Goal: Task Accomplishment & Management: Manage account settings

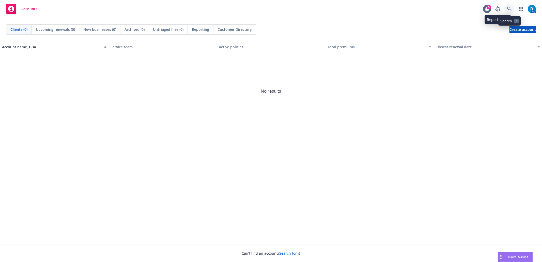
click at [508, 8] on icon at bounding box center [509, 9] width 5 height 5
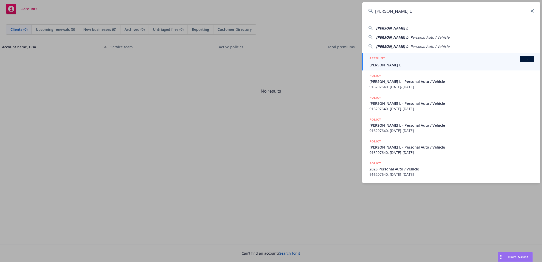
type input "[PERSON_NAME] L"
click at [392, 62] on span "[PERSON_NAME] L" at bounding box center [451, 64] width 165 height 5
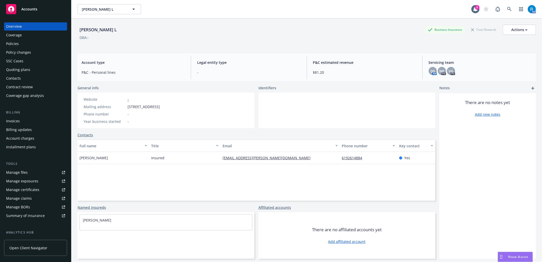
click at [24, 44] on div "Policies" at bounding box center [35, 44] width 59 height 8
click at [20, 45] on div "Policies" at bounding box center [35, 44] width 59 height 8
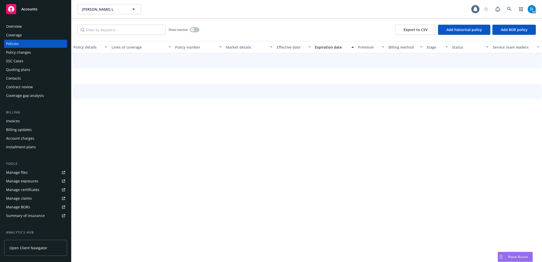
click at [20, 62] on div "SSC Cases" at bounding box center [14, 61] width 17 height 8
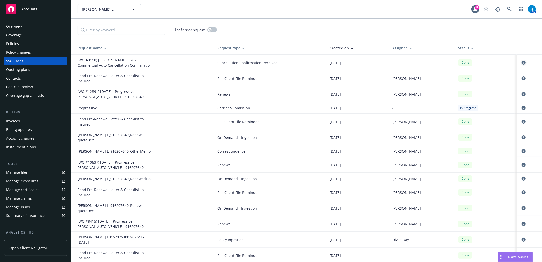
click at [521, 63] on icon "circleInformation" at bounding box center [523, 62] width 4 height 4
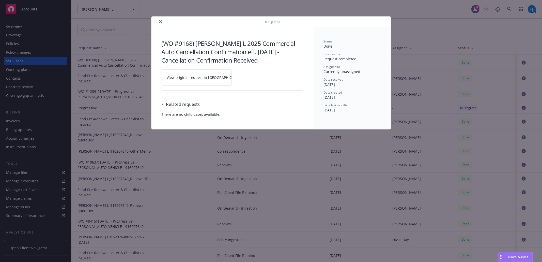
click at [226, 76] on link "View original request in [GEOGRAPHIC_DATA]" at bounding box center [196, 77] width 70 height 16
click at [163, 22] on button "close" at bounding box center [160, 22] width 6 height 6
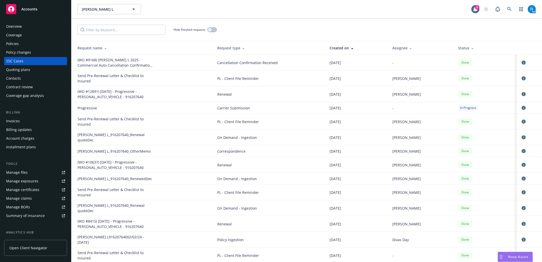
click at [37, 28] on div "Overview" at bounding box center [35, 26] width 59 height 8
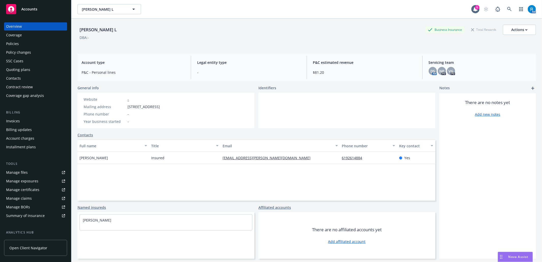
click at [40, 44] on div "Policies" at bounding box center [35, 44] width 59 height 8
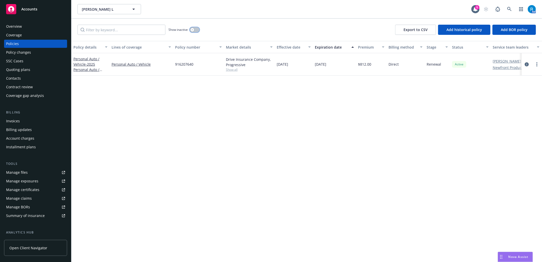
click at [198, 31] on button "button" at bounding box center [195, 29] width 10 height 5
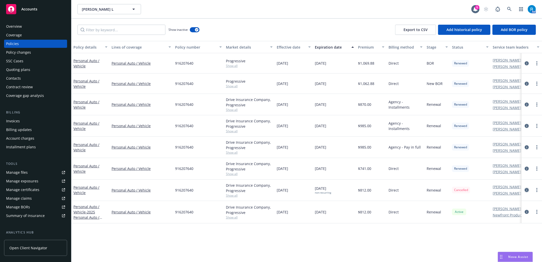
click at [526, 189] on icon "circleInformation" at bounding box center [526, 190] width 4 height 4
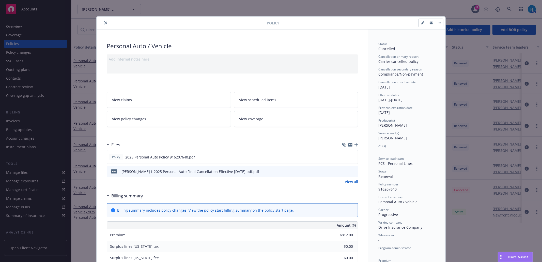
click at [103, 21] on button "close" at bounding box center [106, 23] width 6 height 6
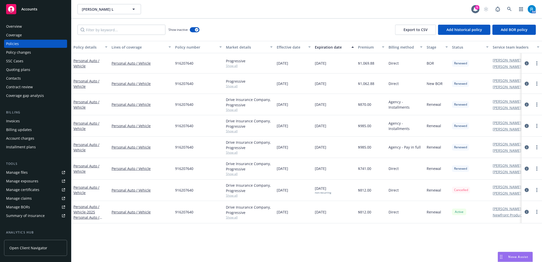
click at [37, 29] on div "Overview" at bounding box center [35, 26] width 59 height 8
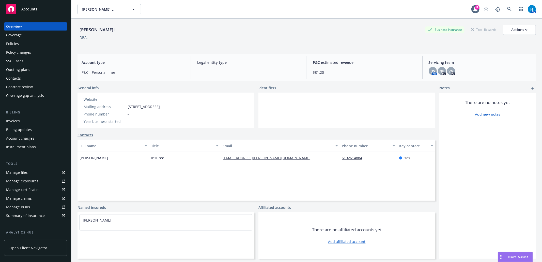
drag, startPoint x: 123, startPoint y: 31, endPoint x: 80, endPoint y: 32, distance: 42.9
click at [80, 32] on div "[PERSON_NAME] L Business Insurance Total Rewards Actions" at bounding box center [306, 30] width 458 height 10
copy div "[PERSON_NAME] L"
click at [15, 43] on div "Policies" at bounding box center [12, 44] width 13 height 8
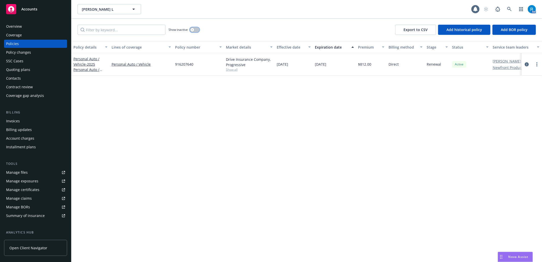
click at [195, 29] on button "button" at bounding box center [195, 29] width 10 height 5
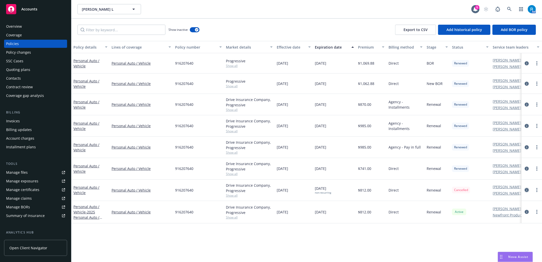
click at [526, 190] on icon "circleInformation" at bounding box center [526, 190] width 4 height 4
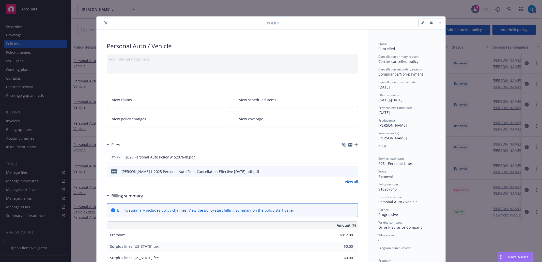
scroll to position [15, 0]
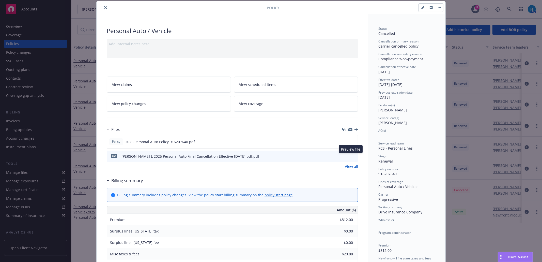
click at [351, 156] on icon "preview file" at bounding box center [353, 156] width 5 height 4
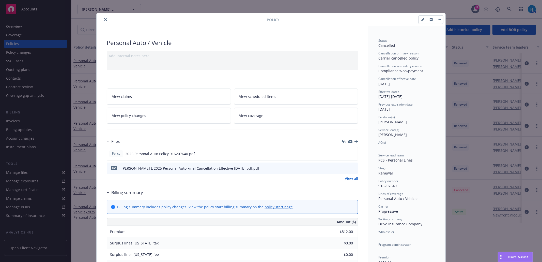
scroll to position [0, 0]
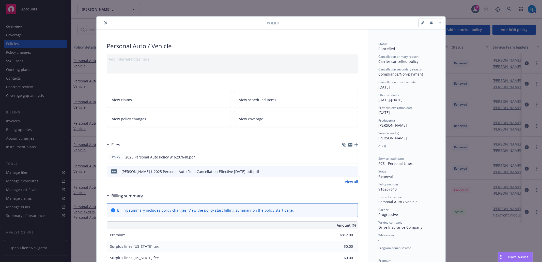
drag, startPoint x: 103, startPoint y: 23, endPoint x: 95, endPoint y: 26, distance: 7.7
click at [104, 23] on icon "close" at bounding box center [105, 22] width 3 height 3
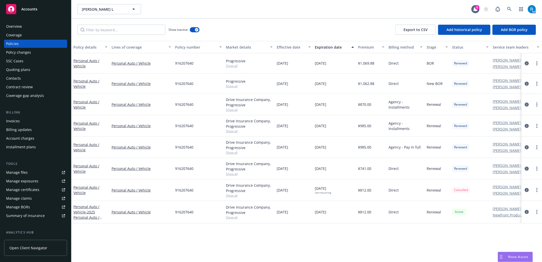
click at [19, 174] on div "Manage files" at bounding box center [17, 172] width 22 height 8
click at [24, 62] on div "SSC Cases" at bounding box center [35, 61] width 59 height 8
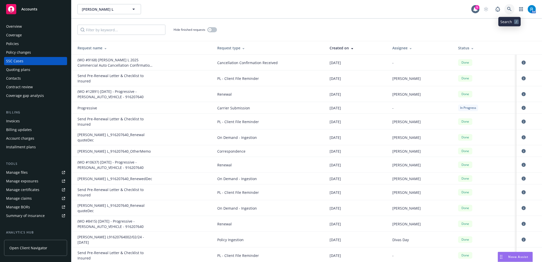
click at [510, 9] on icon at bounding box center [509, 9] width 5 height 5
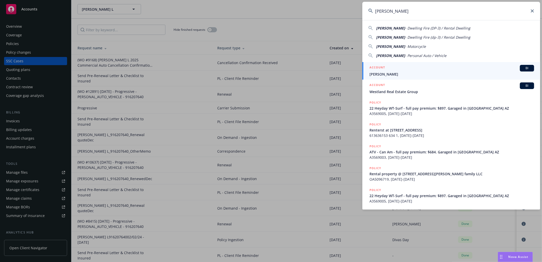
type input "[PERSON_NAME]"
click at [383, 70] on h5 "ACCOUNT" at bounding box center [376, 68] width 15 height 6
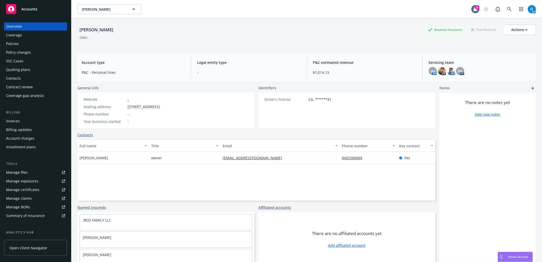
click at [25, 43] on div "Policies" at bounding box center [35, 44] width 59 height 8
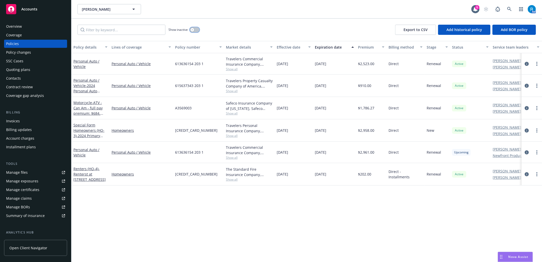
click at [193, 30] on div "button" at bounding box center [192, 30] width 4 height 4
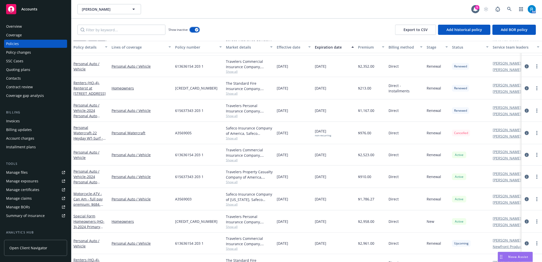
scroll to position [264, 0]
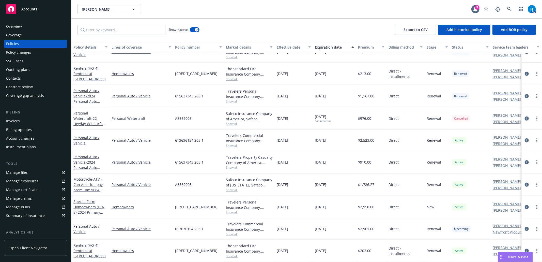
click at [524, 116] on icon "circleInformation" at bounding box center [526, 118] width 4 height 4
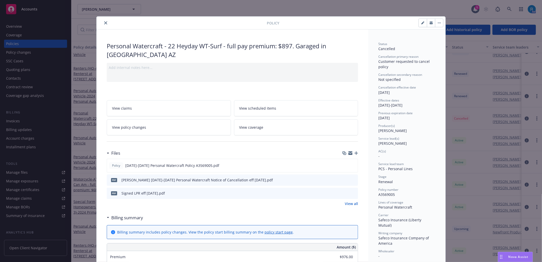
click at [104, 24] on icon "close" at bounding box center [105, 22] width 3 height 3
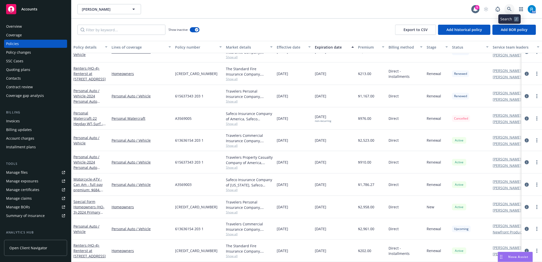
click at [507, 8] on icon at bounding box center [509, 9] width 4 height 4
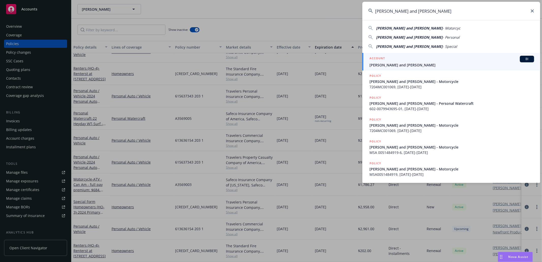
type input "[PERSON_NAME] and [PERSON_NAME]"
click at [387, 64] on span "[PERSON_NAME] and [PERSON_NAME]" at bounding box center [451, 64] width 165 height 5
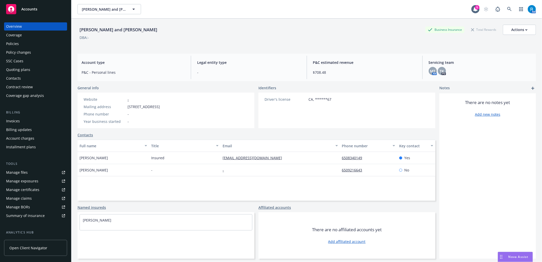
click at [28, 48] on div "Overview Coverage Policies Policy changes SSC Cases Quoting plans Contacts Cont…" at bounding box center [35, 60] width 63 height 77
click at [27, 46] on div "Policies" at bounding box center [35, 44] width 59 height 8
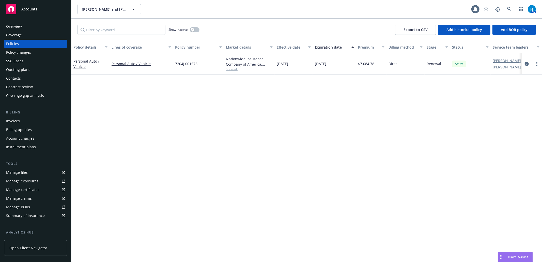
click at [27, 62] on div "SSC Cases" at bounding box center [35, 61] width 59 height 8
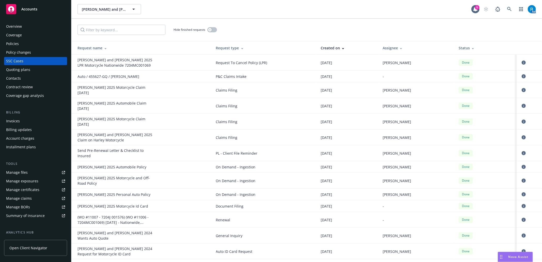
click at [19, 28] on div "Overview" at bounding box center [14, 26] width 16 height 8
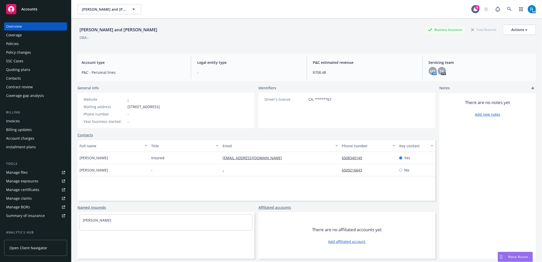
click at [24, 42] on div "Policies" at bounding box center [35, 44] width 59 height 8
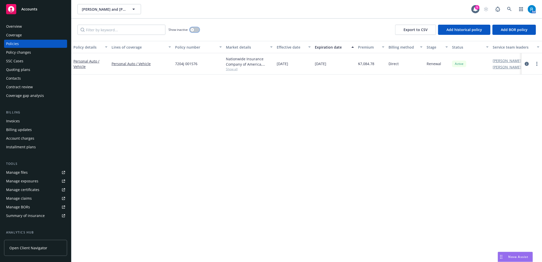
click at [195, 29] on button "button" at bounding box center [195, 29] width 10 height 5
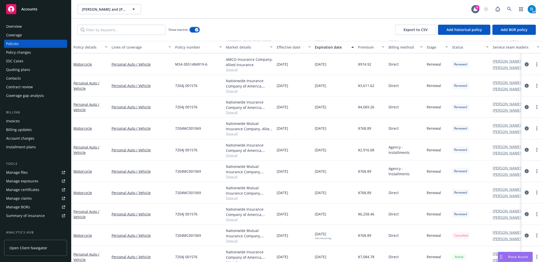
scroll to position [173, 0]
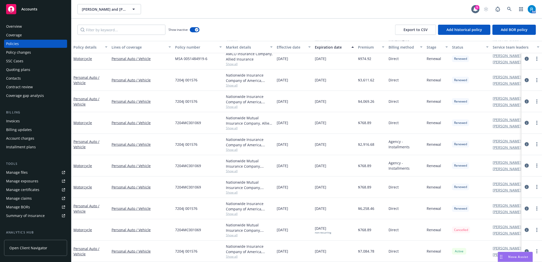
click at [26, 62] on div "SSC Cases" at bounding box center [35, 61] width 59 height 8
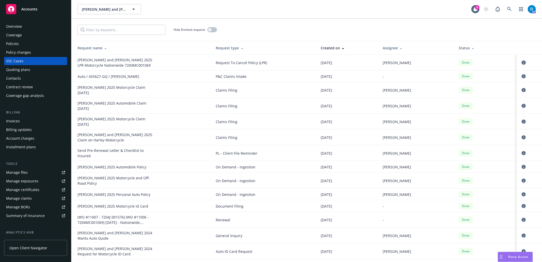
click at [521, 62] on icon "circleInformation" at bounding box center [523, 62] width 4 height 4
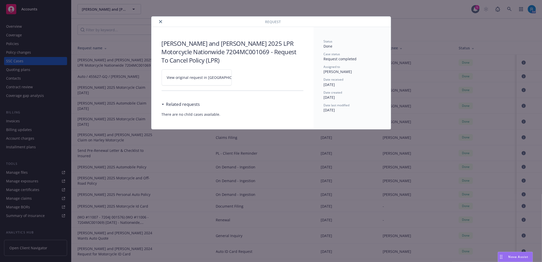
click at [247, 77] on icon at bounding box center [248, 77] width 2 height 2
click at [162, 22] on icon "close" at bounding box center [160, 21] width 3 height 3
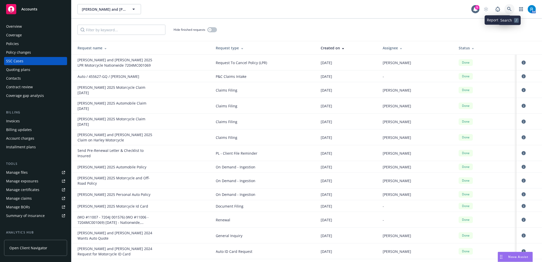
click at [509, 7] on icon at bounding box center [509, 9] width 5 height 5
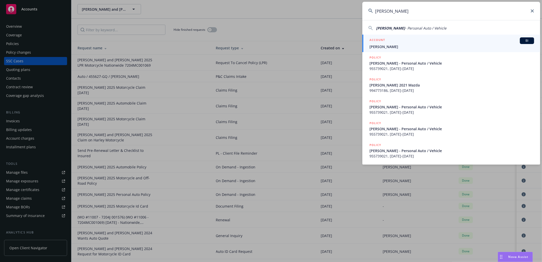
type input "[PERSON_NAME]"
click at [410, 45] on span "[PERSON_NAME]" at bounding box center [451, 46] width 165 height 5
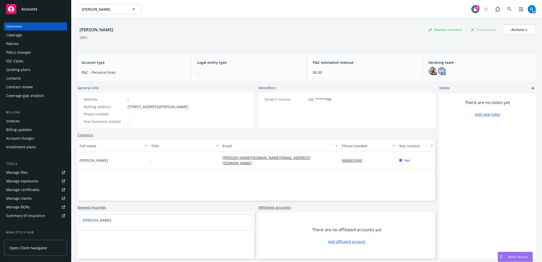
click at [22, 46] on div "Policies" at bounding box center [35, 44] width 59 height 8
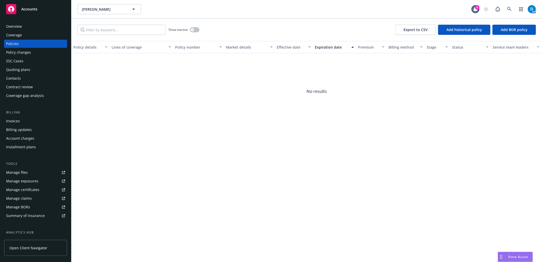
click at [30, 60] on div "SSC Cases" at bounding box center [35, 61] width 59 height 8
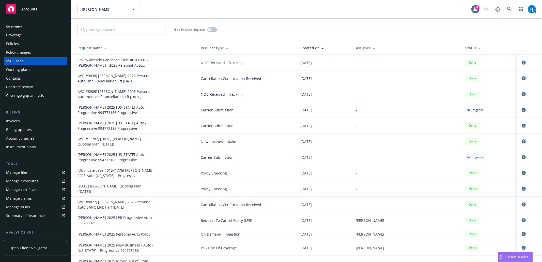
click at [32, 45] on div "Policies" at bounding box center [35, 44] width 59 height 8
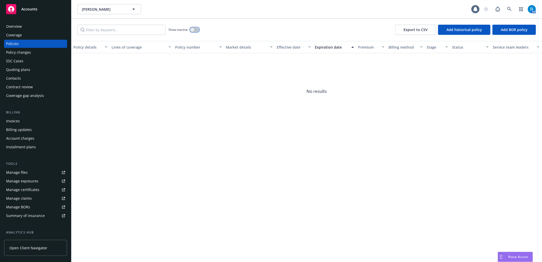
click at [195, 30] on button "button" at bounding box center [195, 29] width 10 height 5
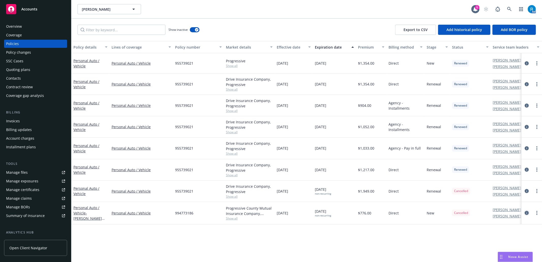
click at [526, 215] on icon "circleInformation" at bounding box center [526, 212] width 4 height 4
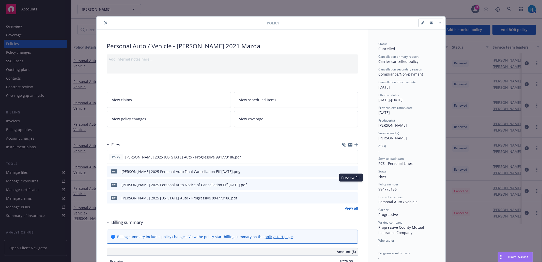
click at [351, 185] on icon "preview file" at bounding box center [353, 184] width 5 height 4
drag, startPoint x: 102, startPoint y: 22, endPoint x: 360, endPoint y: 25, distance: 258.0
click at [104, 22] on icon "close" at bounding box center [105, 22] width 3 height 3
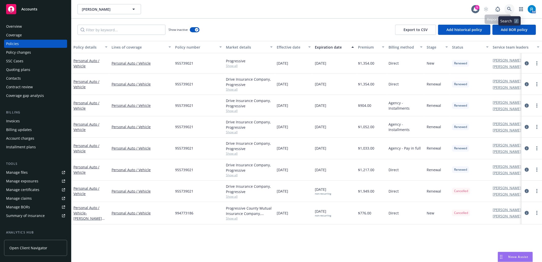
click at [507, 8] on icon at bounding box center [509, 9] width 4 height 4
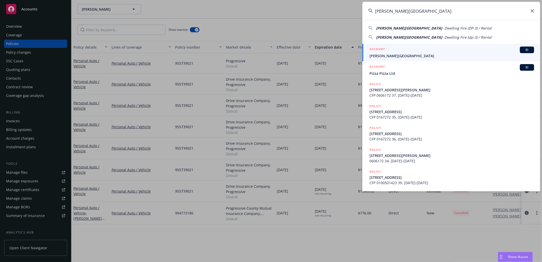
type input "[PERSON_NAME][GEOGRAPHIC_DATA]"
click at [396, 56] on span "[PERSON_NAME][GEOGRAPHIC_DATA]" at bounding box center [451, 55] width 165 height 5
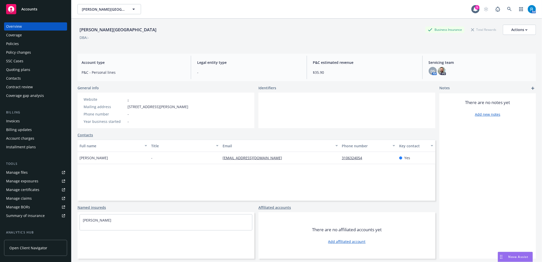
click at [19, 46] on div "Policies" at bounding box center [35, 44] width 59 height 8
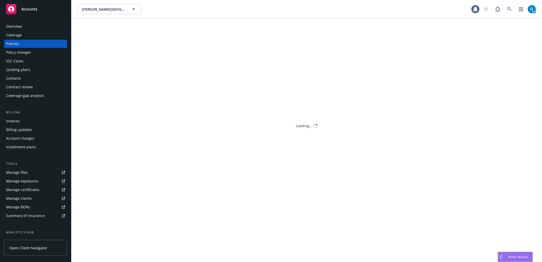
click at [19, 61] on div "SSC Cases" at bounding box center [14, 61] width 17 height 8
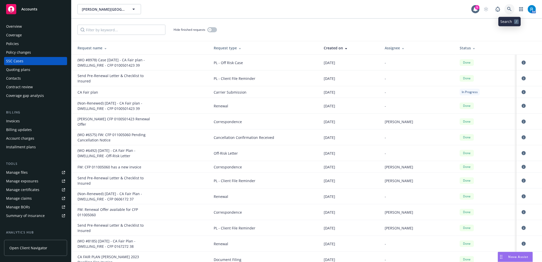
click at [509, 8] on icon at bounding box center [509, 9] width 5 height 5
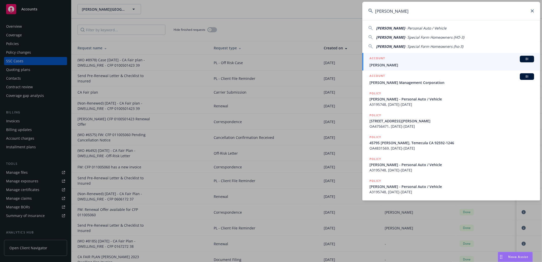
type input "[PERSON_NAME]"
click at [382, 63] on span "[PERSON_NAME]" at bounding box center [451, 64] width 165 height 5
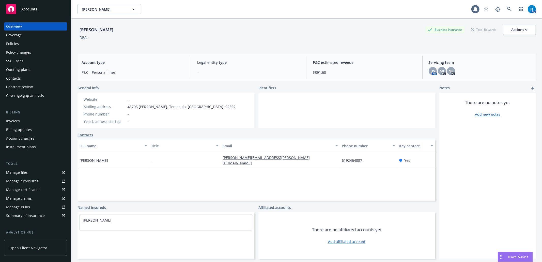
click at [10, 39] on div "Overview Coverage Policies Policy changes SSC Cases Quoting plans Contacts Cont…" at bounding box center [35, 60] width 63 height 77
click at [13, 44] on div "Policies" at bounding box center [12, 44] width 13 height 8
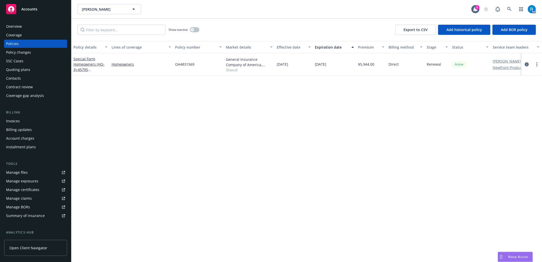
click at [22, 60] on div "SSC Cases" at bounding box center [14, 61] width 17 height 8
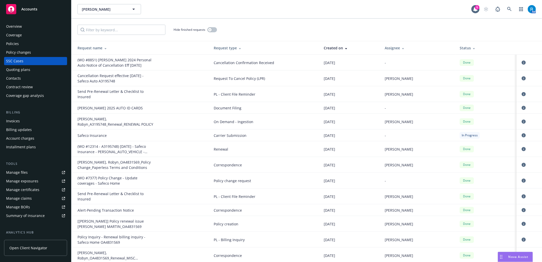
click at [29, 43] on div "Policies" at bounding box center [35, 44] width 59 height 8
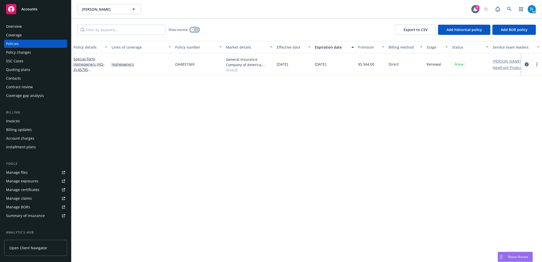
click at [195, 29] on button "button" at bounding box center [195, 29] width 10 height 5
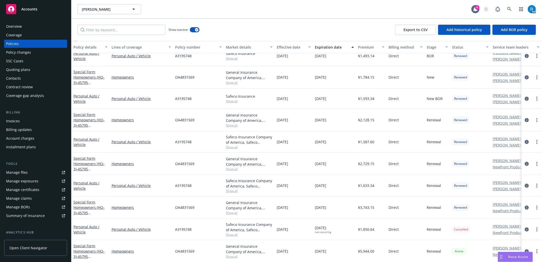
scroll to position [36, 0]
click at [524, 226] on icon "circleInformation" at bounding box center [526, 228] width 4 height 4
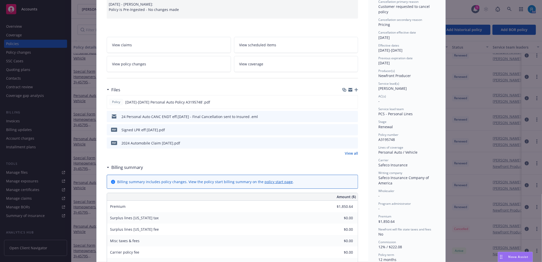
scroll to position [68, 0]
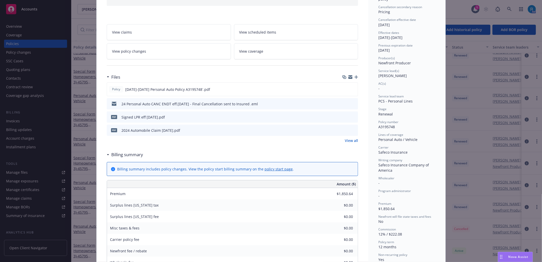
click at [351, 103] on icon "preview file" at bounding box center [353, 104] width 5 height 4
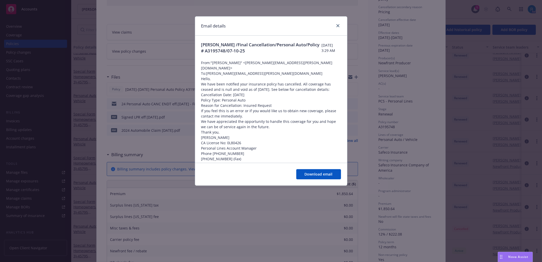
scroll to position [34, 0]
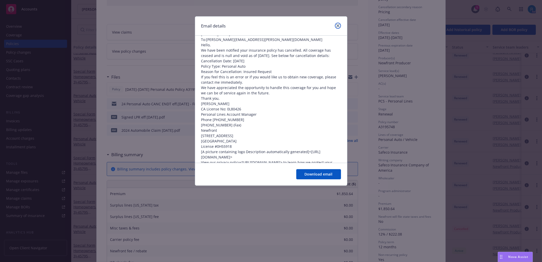
click at [336, 26] on icon "close" at bounding box center [337, 25] width 3 height 3
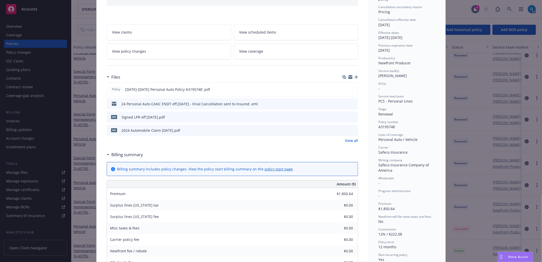
click at [351, 104] on icon "preview file" at bounding box center [353, 104] width 5 height 4
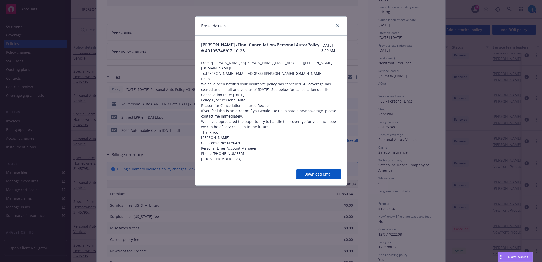
click at [349, 91] on div "Email details [PERSON_NAME] /Final Cancellation/Personal Auto/Policy # A3195748…" at bounding box center [271, 131] width 542 height 262
drag, startPoint x: 339, startPoint y: 25, endPoint x: 333, endPoint y: 27, distance: 5.7
click at [339, 25] on icon "close" at bounding box center [337, 25] width 3 height 3
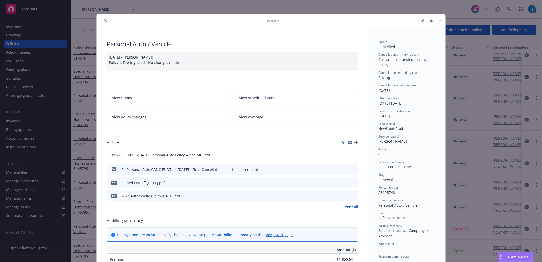
scroll to position [0, 0]
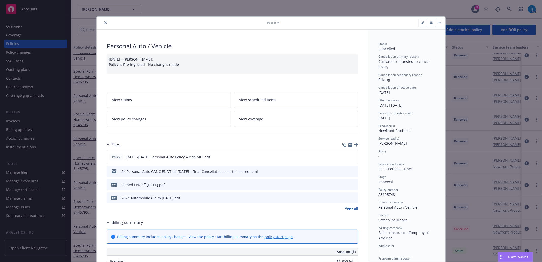
click at [104, 23] on icon "close" at bounding box center [105, 22] width 3 height 3
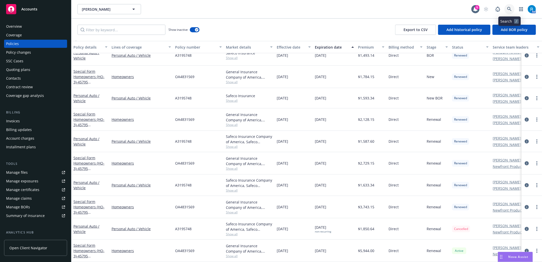
click at [508, 9] on icon at bounding box center [509, 9] width 5 height 5
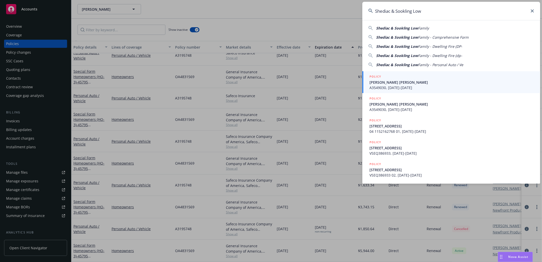
type input "Shediac & Sookling Low"
click at [389, 84] on span "[PERSON_NAME] [PERSON_NAME]" at bounding box center [451, 81] width 165 height 5
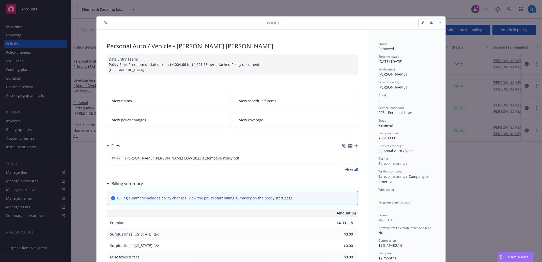
drag, startPoint x: 104, startPoint y: 22, endPoint x: 93, endPoint y: 25, distance: 11.3
click at [104, 22] on icon "close" at bounding box center [105, 22] width 3 height 3
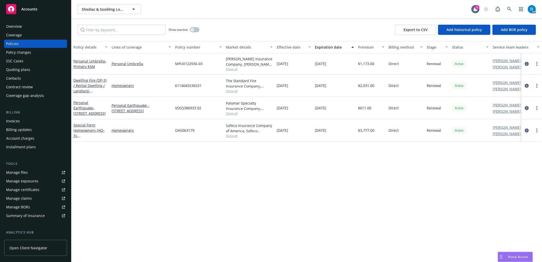
click at [21, 42] on div "Policies" at bounding box center [35, 44] width 59 height 8
click at [21, 46] on div "Policies" at bounding box center [35, 44] width 59 height 8
click at [23, 62] on div "SSC Cases" at bounding box center [35, 61] width 59 height 8
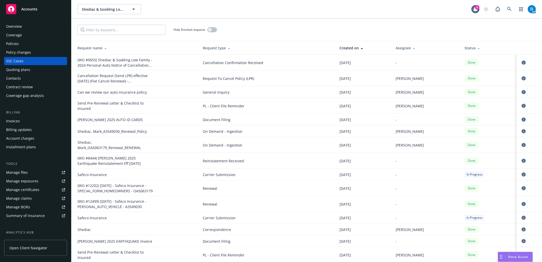
click at [26, 45] on div "Policies" at bounding box center [35, 44] width 59 height 8
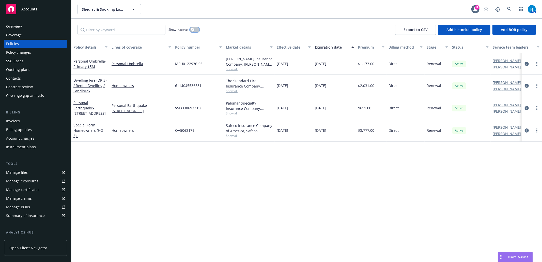
click at [198, 29] on button "button" at bounding box center [195, 29] width 10 height 5
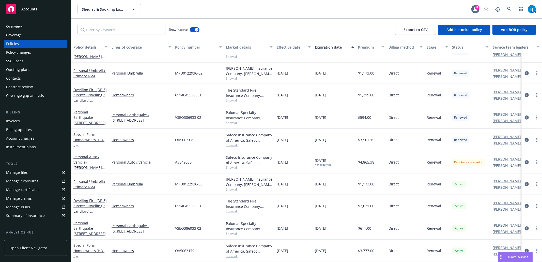
scroll to position [323, 0]
drag, startPoint x: 520, startPoint y: 158, endPoint x: 524, endPoint y: 158, distance: 3.0
click at [524, 160] on icon "circleInformation" at bounding box center [526, 162] width 4 height 4
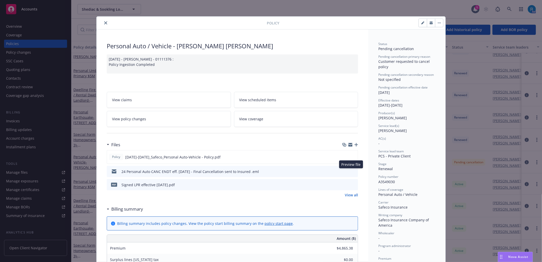
click at [352, 172] on icon "preview file" at bounding box center [353, 171] width 5 height 4
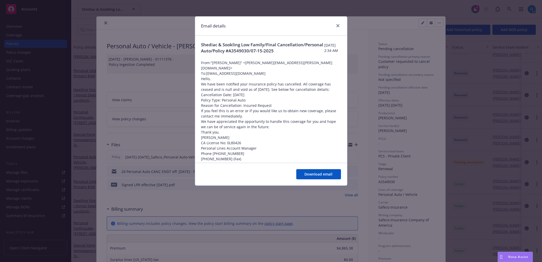
click at [380, 99] on div "Email details Shediac & Sookling Low Family/Final Cancellation/Personal Auto/Po…" at bounding box center [271, 131] width 542 height 262
click at [338, 24] on icon "close" at bounding box center [337, 25] width 3 height 3
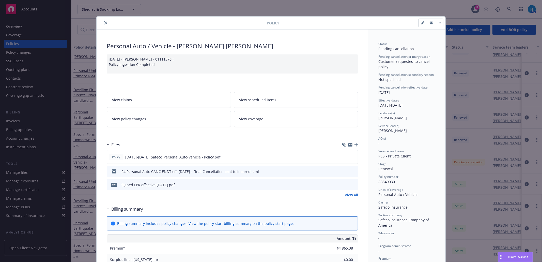
click at [104, 22] on icon "close" at bounding box center [105, 22] width 3 height 3
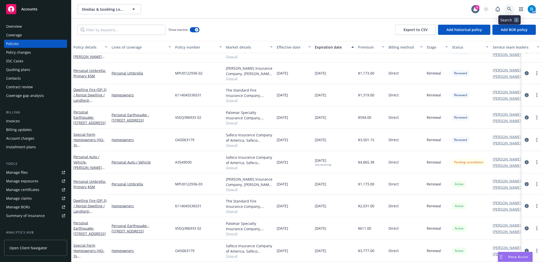
click at [510, 6] on link at bounding box center [509, 9] width 10 height 10
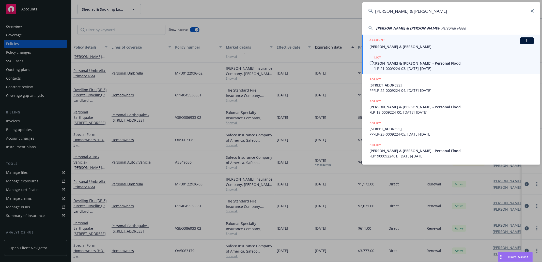
type input "[PERSON_NAME] & [PERSON_NAME]"
click at [384, 39] on h5 "ACCOUNT" at bounding box center [376, 40] width 15 height 6
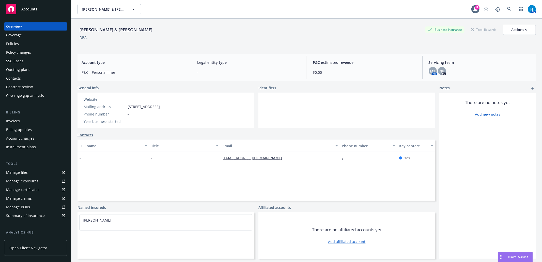
click at [16, 41] on div "Policies" at bounding box center [12, 44] width 13 height 8
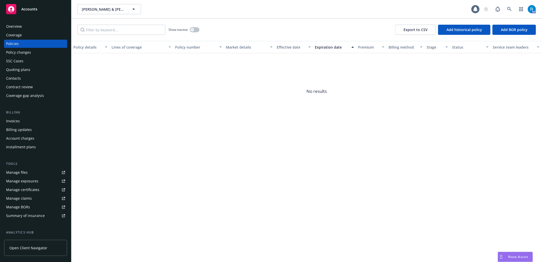
click at [18, 62] on div "SSC Cases" at bounding box center [14, 61] width 17 height 8
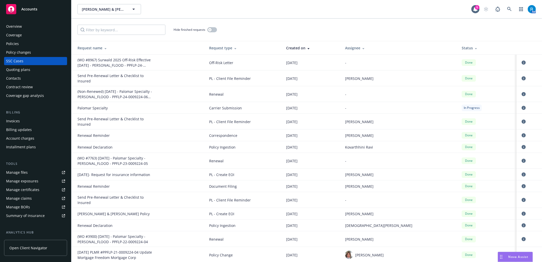
click at [28, 42] on div "Policies" at bounding box center [35, 44] width 59 height 8
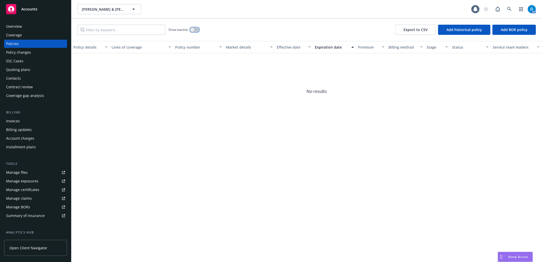
click at [196, 30] on button "button" at bounding box center [195, 29] width 10 height 5
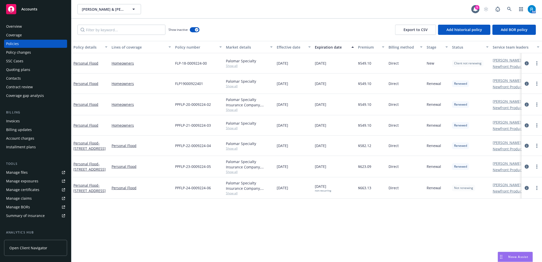
click at [30, 62] on div "SSC Cases" at bounding box center [35, 61] width 59 height 8
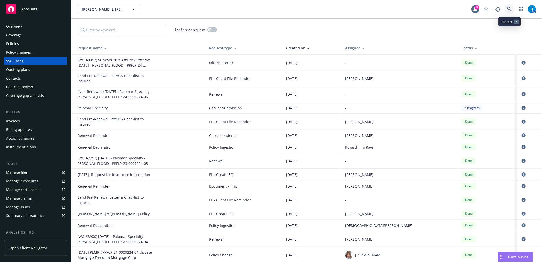
click at [511, 10] on icon at bounding box center [509, 9] width 5 height 5
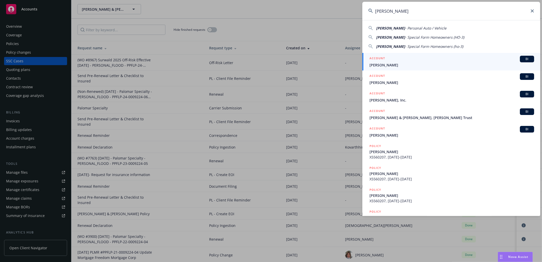
type input "[PERSON_NAME]"
click at [392, 65] on span "[PERSON_NAME]" at bounding box center [451, 64] width 165 height 5
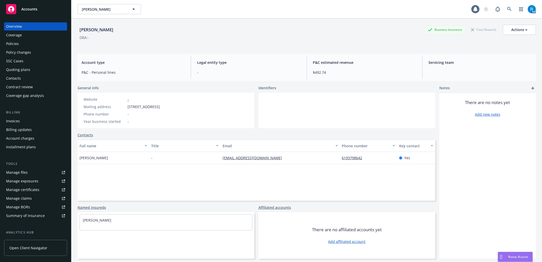
click at [19, 45] on div "Policies" at bounding box center [35, 44] width 59 height 8
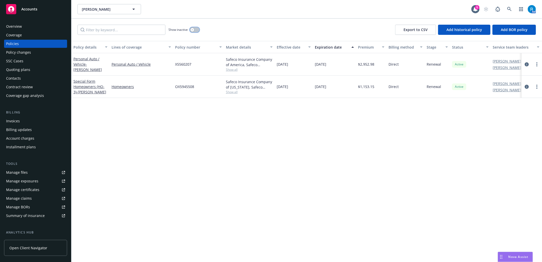
click at [196, 31] on button "button" at bounding box center [195, 29] width 10 height 5
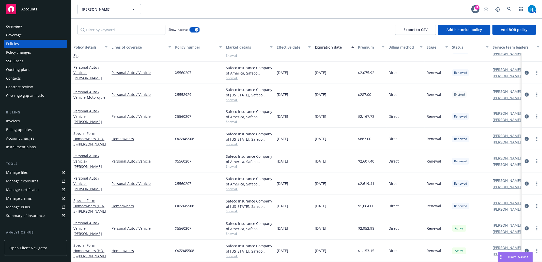
scroll to position [385, 0]
click at [22, 61] on div "SSC Cases" at bounding box center [14, 61] width 17 height 8
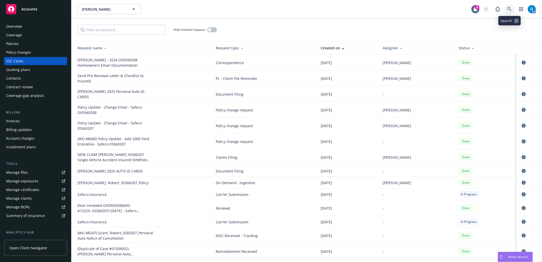
click at [507, 9] on icon at bounding box center [509, 9] width 4 height 4
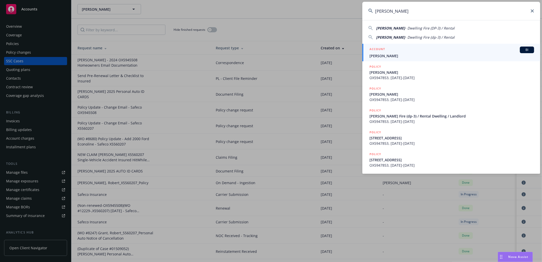
type input "[PERSON_NAME]"
click at [401, 58] on span "[PERSON_NAME]" at bounding box center [451, 55] width 165 height 5
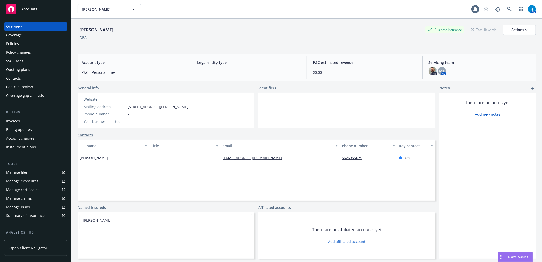
click at [25, 61] on div "SSC Cases" at bounding box center [35, 61] width 59 height 8
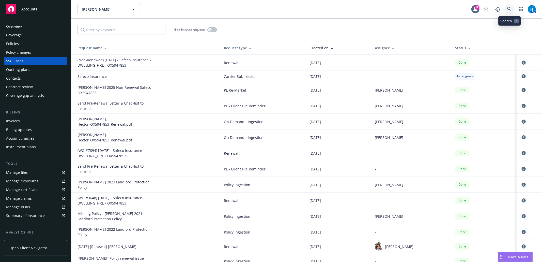
click at [512, 9] on link at bounding box center [509, 9] width 10 height 10
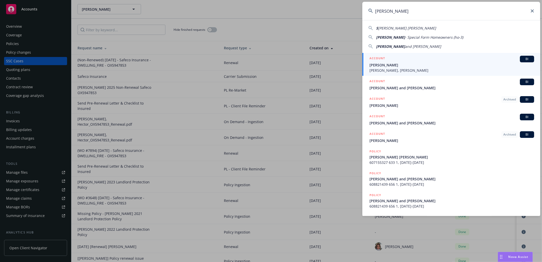
type input "[PERSON_NAME]"
click at [392, 58] on div "ACCOUNT BI" at bounding box center [451, 59] width 165 height 7
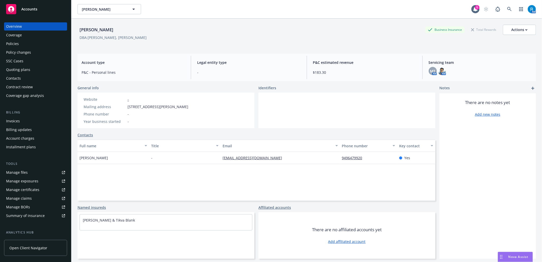
click at [18, 61] on div "SSC Cases" at bounding box center [14, 61] width 17 height 8
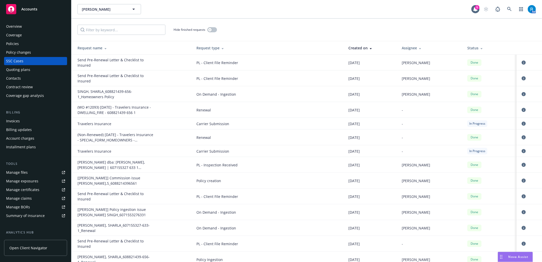
click at [24, 45] on div "Policies" at bounding box center [35, 44] width 59 height 8
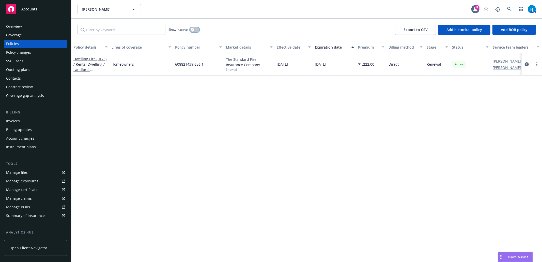
click at [195, 29] on button "button" at bounding box center [195, 29] width 10 height 5
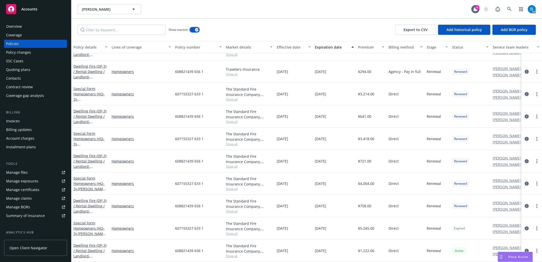
scroll to position [204, 0]
drag, startPoint x: 206, startPoint y: 222, endPoint x: 252, endPoint y: 140, distance: 94.2
click at [174, 219] on div "607155327 633 1" at bounding box center [198, 228] width 51 height 22
copy span "607155327 633 1"
click at [508, 6] on link at bounding box center [509, 9] width 10 height 10
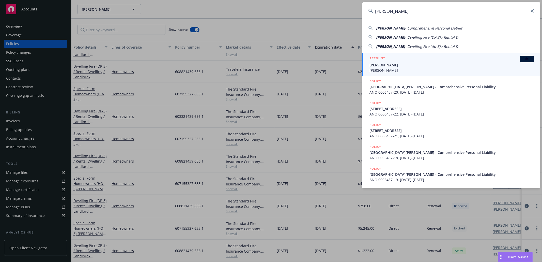
type input "[PERSON_NAME]"
click at [402, 69] on span "[PERSON_NAME]" at bounding box center [451, 70] width 165 height 5
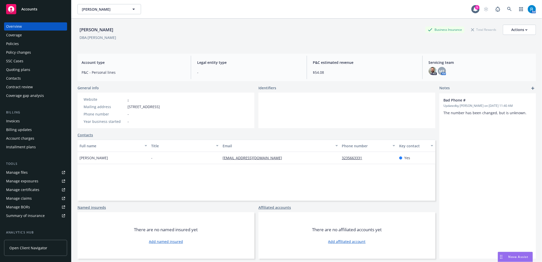
click at [29, 46] on div "Policies" at bounding box center [35, 44] width 59 height 8
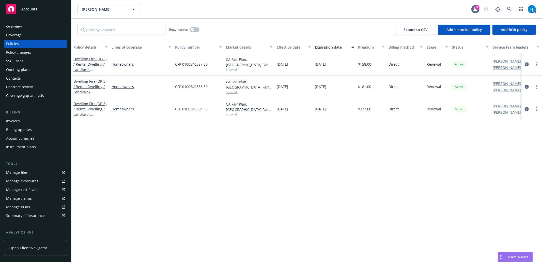
click at [26, 63] on div "SSC Cases" at bounding box center [35, 61] width 59 height 8
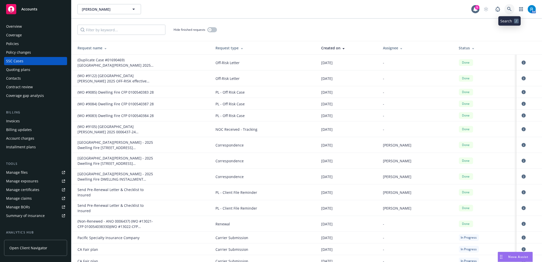
click at [506, 10] on link at bounding box center [509, 9] width 10 height 10
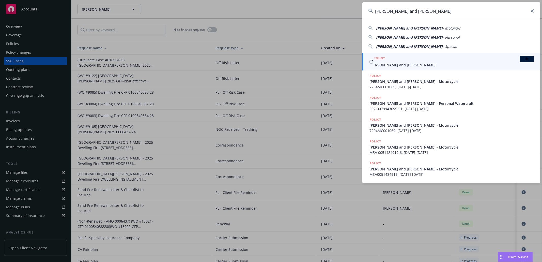
type input "[PERSON_NAME] and [PERSON_NAME]"
click at [384, 59] on h5 "ACCOUNT" at bounding box center [376, 59] width 15 height 6
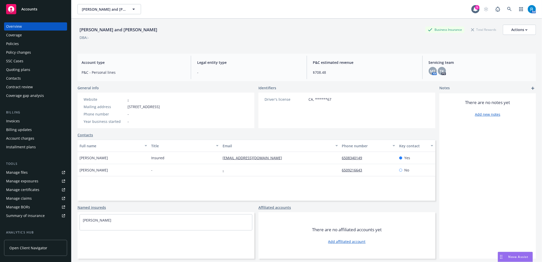
click at [24, 63] on div "SSC Cases" at bounding box center [35, 61] width 59 height 8
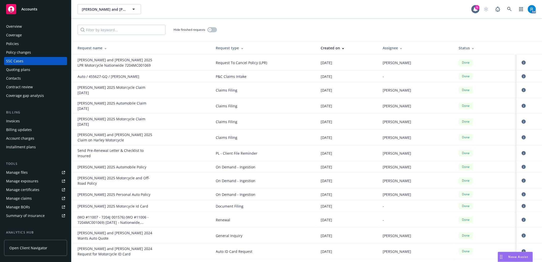
click at [34, 48] on div "Overview Coverage Policies Policy changes SSC Cases Quoting plans Contacts Cont…" at bounding box center [35, 60] width 63 height 77
click at [33, 46] on div "Policies" at bounding box center [35, 44] width 59 height 8
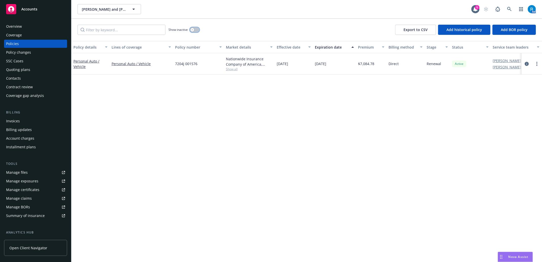
click at [192, 29] on icon "button" at bounding box center [192, 30] width 2 height 2
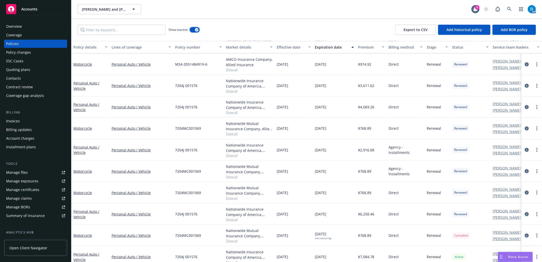
scroll to position [173, 0]
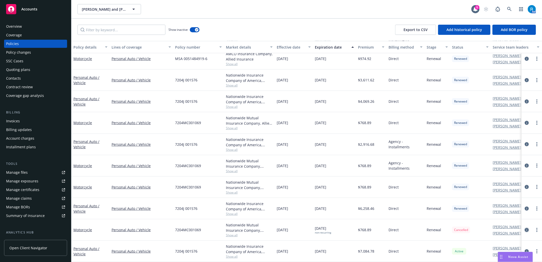
click at [524, 227] on icon "circleInformation" at bounding box center [526, 229] width 4 height 4
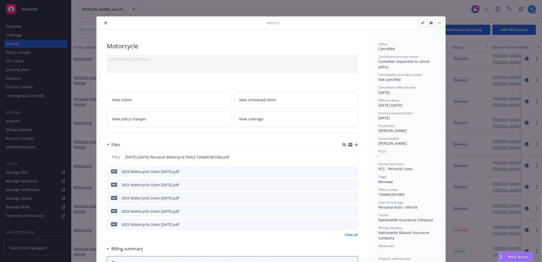
click at [104, 24] on icon "close" at bounding box center [105, 22] width 3 height 3
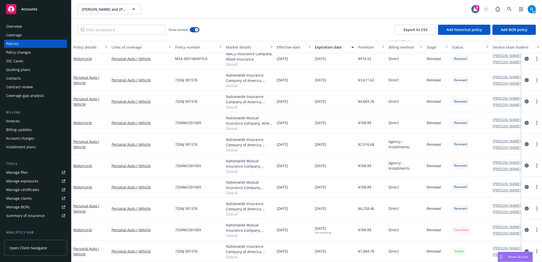
click at [28, 62] on div "SSC Cases" at bounding box center [35, 61] width 59 height 8
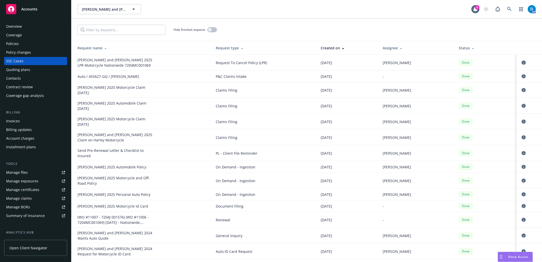
click at [521, 63] on icon "circleInformation" at bounding box center [523, 62] width 4 height 4
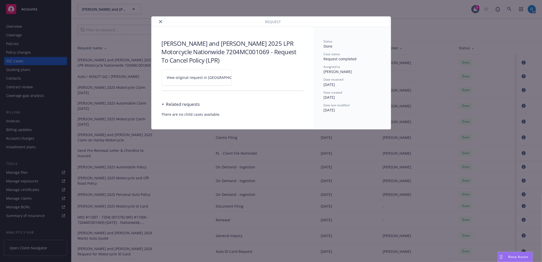
click at [226, 77] on link "View original request in [GEOGRAPHIC_DATA]" at bounding box center [196, 77] width 70 height 16
click at [161, 21] on icon "close" at bounding box center [160, 21] width 3 height 3
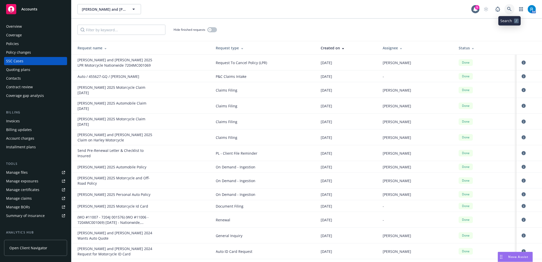
click at [509, 9] on icon at bounding box center [509, 9] width 4 height 4
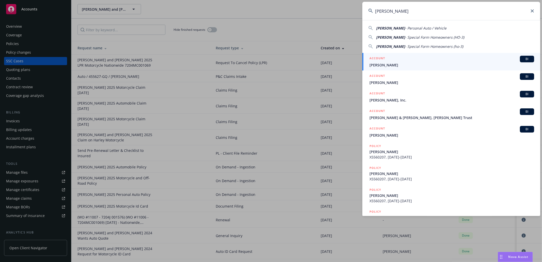
type input "[PERSON_NAME]"
click at [389, 66] on span "[PERSON_NAME]" at bounding box center [451, 64] width 165 height 5
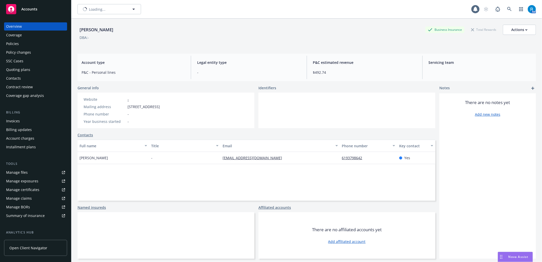
click at [38, 42] on div "Policies" at bounding box center [35, 44] width 59 height 8
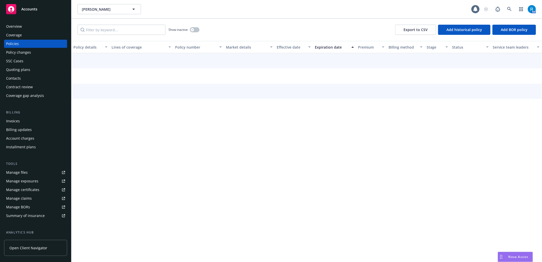
click at [28, 61] on div "SSC Cases" at bounding box center [35, 61] width 59 height 8
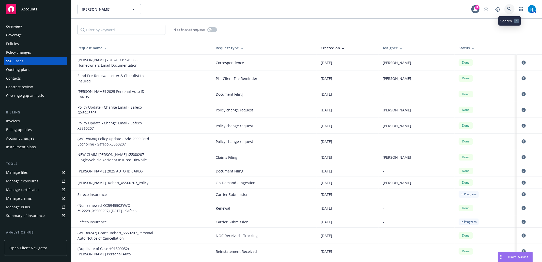
click at [508, 8] on icon at bounding box center [509, 9] width 5 height 5
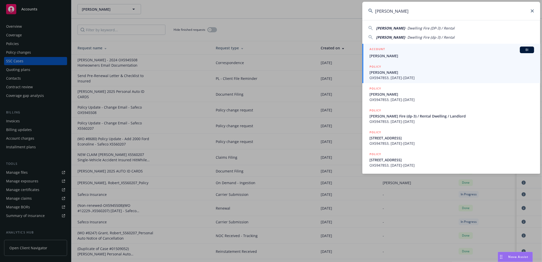
type input "[PERSON_NAME]"
click at [388, 55] on span "[PERSON_NAME]" at bounding box center [451, 55] width 165 height 5
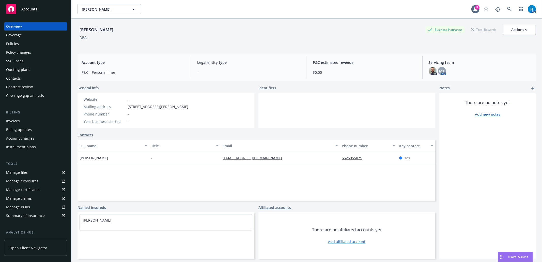
click at [23, 44] on div "Policies" at bounding box center [35, 44] width 59 height 8
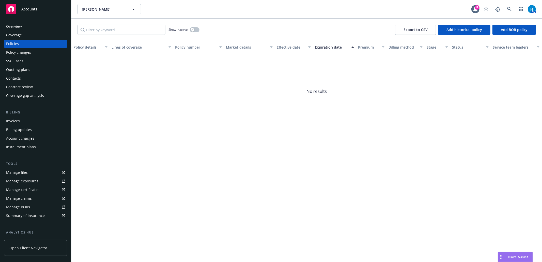
click at [27, 59] on div "SSC Cases" at bounding box center [35, 61] width 59 height 8
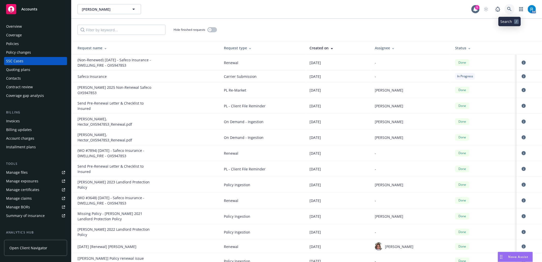
click at [511, 9] on icon at bounding box center [509, 9] width 5 height 5
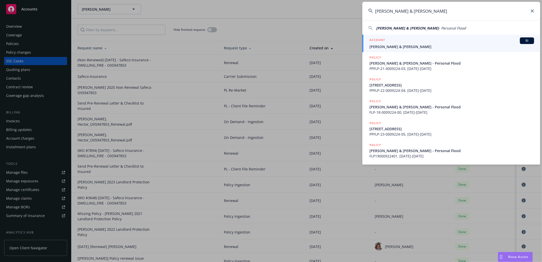
type input "[PERSON_NAME] & [PERSON_NAME]"
click at [396, 49] on link "ACCOUNT BI [PERSON_NAME] & [PERSON_NAME]" at bounding box center [451, 44] width 178 height 18
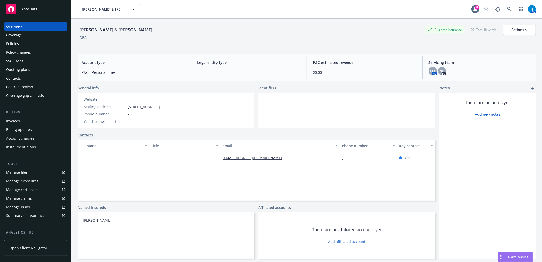
click at [24, 59] on div "SSC Cases" at bounding box center [35, 61] width 59 height 8
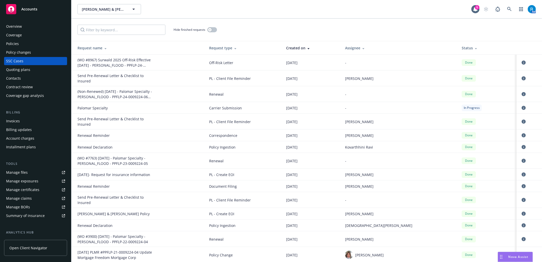
click at [20, 43] on div "Policies" at bounding box center [35, 44] width 59 height 8
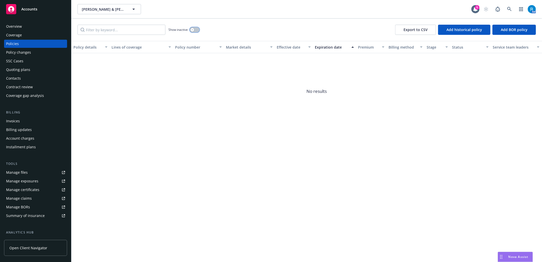
click at [196, 30] on button "button" at bounding box center [195, 29] width 10 height 5
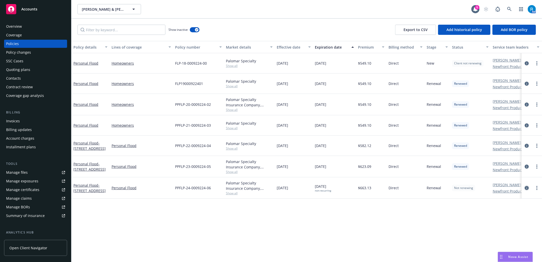
click at [526, 190] on icon "circleInformation" at bounding box center [526, 188] width 4 height 4
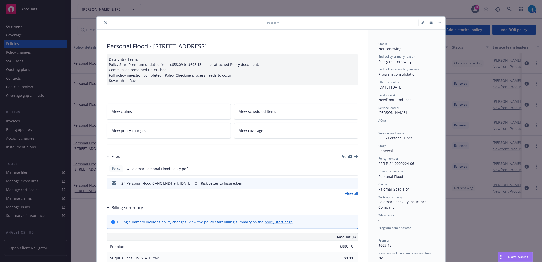
click at [351, 183] on icon "preview file" at bounding box center [353, 183] width 5 height 4
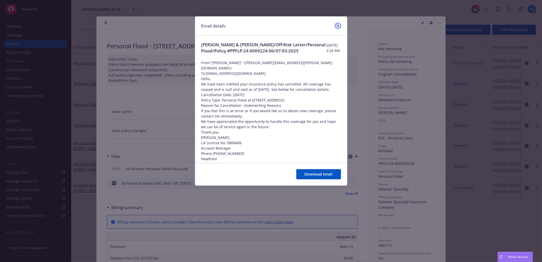
click at [335, 25] on link "close" at bounding box center [338, 26] width 6 height 6
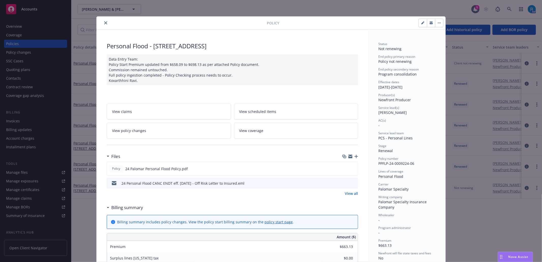
drag, startPoint x: 103, startPoint y: 24, endPoint x: 157, endPoint y: 33, distance: 55.4
click at [104, 24] on icon "close" at bounding box center [105, 22] width 3 height 3
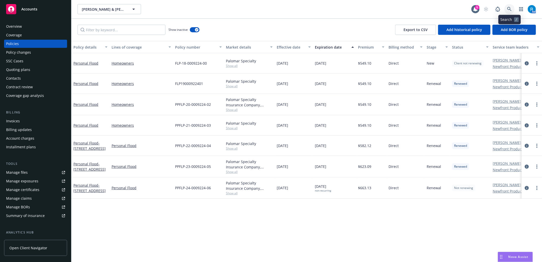
click at [507, 9] on icon at bounding box center [509, 9] width 5 height 5
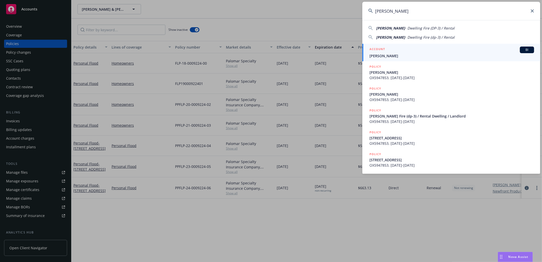
type input "[PERSON_NAME]"
click at [389, 52] on div "ACCOUNT BI" at bounding box center [451, 49] width 165 height 7
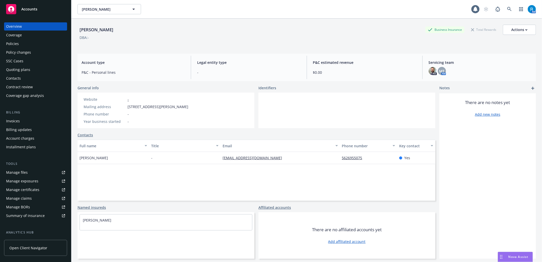
click at [19, 63] on div "SSC Cases" at bounding box center [14, 61] width 17 height 8
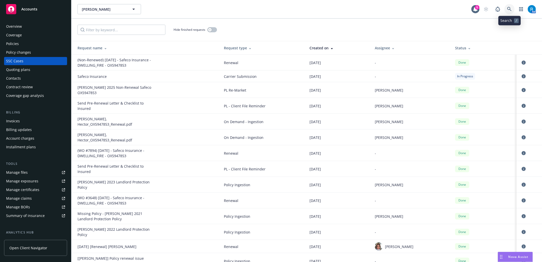
click at [509, 7] on icon at bounding box center [509, 9] width 4 height 4
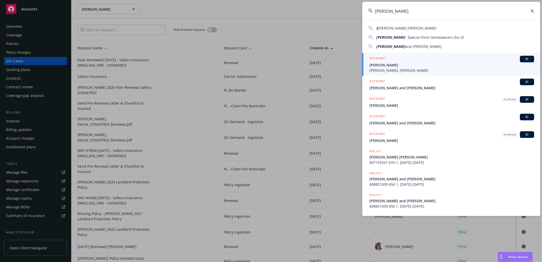
type input "[PERSON_NAME]"
click at [384, 62] on div "ACCOUNT BI" at bounding box center [451, 59] width 165 height 7
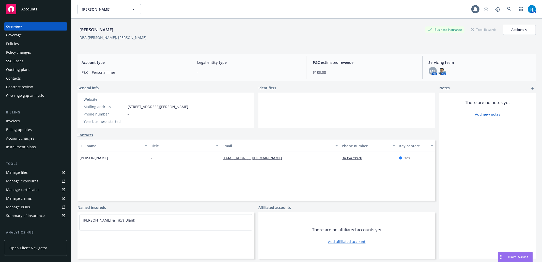
click at [18, 80] on div "Contacts" at bounding box center [13, 78] width 15 height 8
click at [21, 62] on div "SSC Cases" at bounding box center [14, 61] width 17 height 8
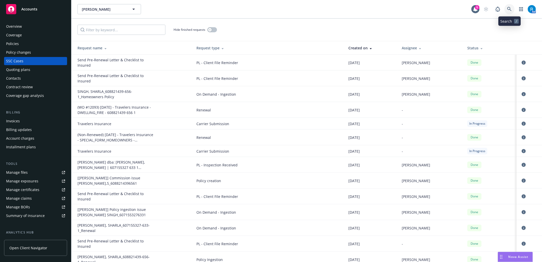
click at [511, 9] on link at bounding box center [509, 9] width 10 height 10
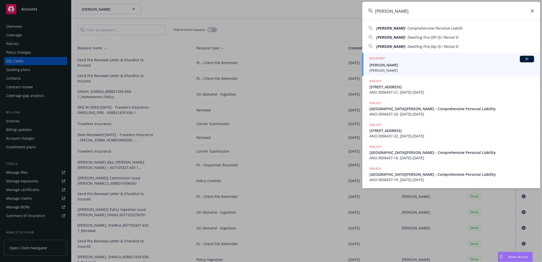
type input "[PERSON_NAME]"
click at [406, 69] on span "[PERSON_NAME]" at bounding box center [451, 70] width 165 height 5
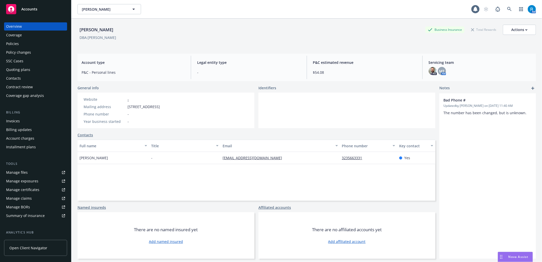
click at [25, 62] on div "SSC Cases" at bounding box center [35, 61] width 59 height 8
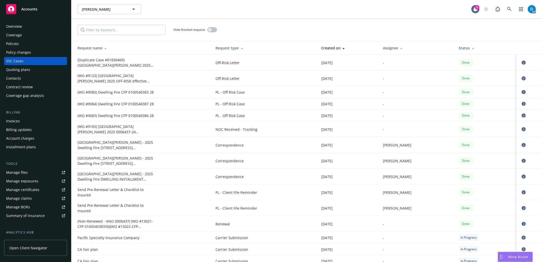
click at [18, 46] on div "Policies" at bounding box center [12, 44] width 13 height 8
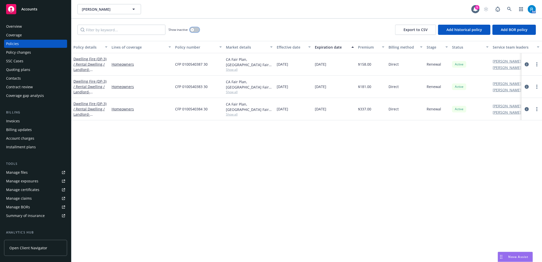
click at [197, 31] on button "button" at bounding box center [195, 29] width 10 height 5
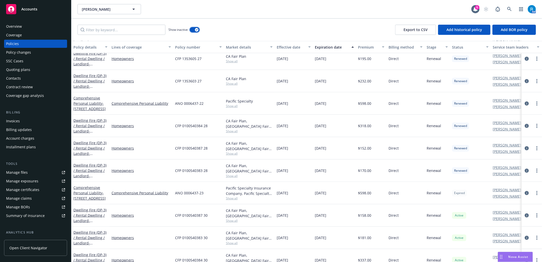
scroll to position [366, 0]
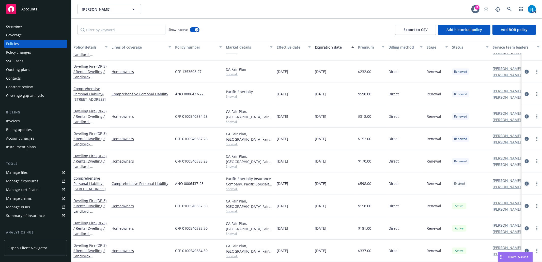
click at [524, 181] on icon "circleInformation" at bounding box center [526, 183] width 4 height 4
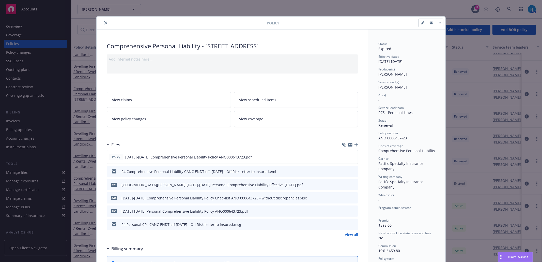
click at [104, 23] on icon "close" at bounding box center [105, 22] width 3 height 3
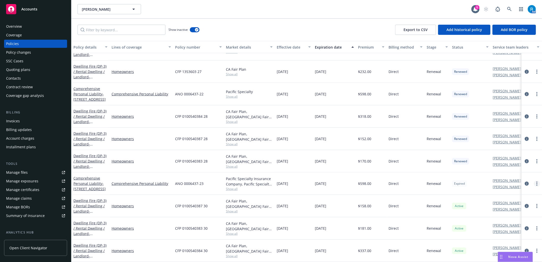
click at [536, 181] on icon "more" at bounding box center [536, 183] width 1 height 4
click at [16, 59] on div "SSC Cases" at bounding box center [14, 61] width 17 height 8
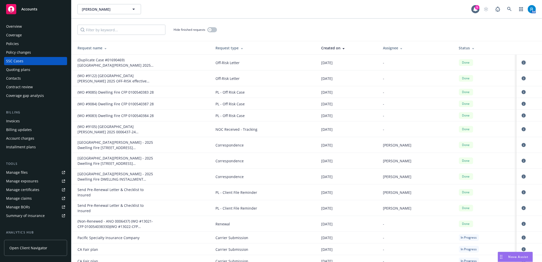
click at [521, 63] on icon "circleInformation" at bounding box center [523, 62] width 4 height 4
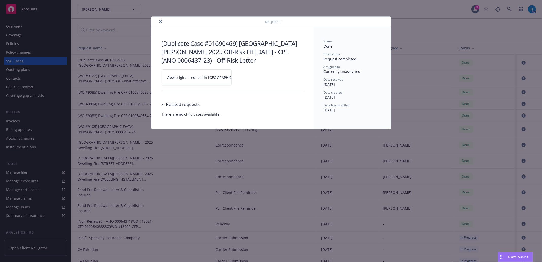
click at [225, 75] on link "View original request in [GEOGRAPHIC_DATA]" at bounding box center [196, 77] width 70 height 16
click at [160, 21] on icon "close" at bounding box center [160, 21] width 3 height 3
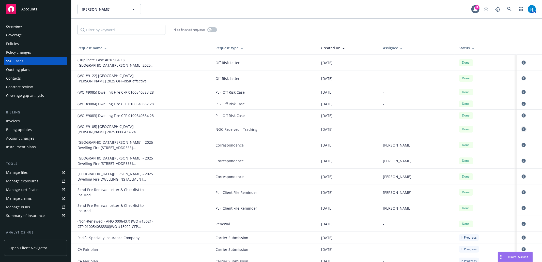
click at [521, 127] on icon "circleInformation" at bounding box center [523, 129] width 4 height 4
click at [35, 47] on div "Policies" at bounding box center [35, 44] width 59 height 8
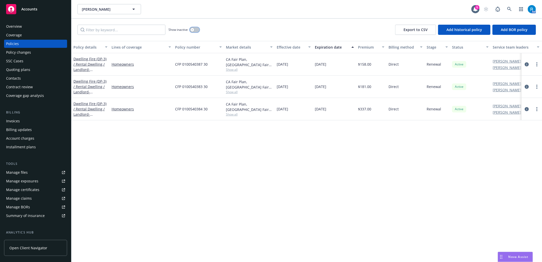
click at [193, 28] on div "button" at bounding box center [192, 30] width 4 height 4
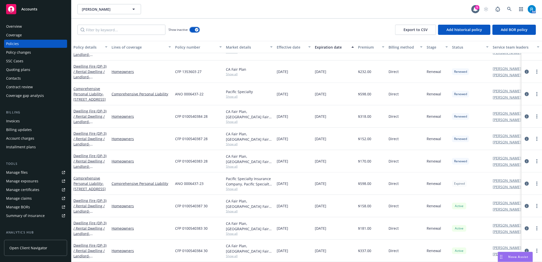
scroll to position [366, 0]
click at [524, 181] on icon "circleInformation" at bounding box center [526, 183] width 4 height 4
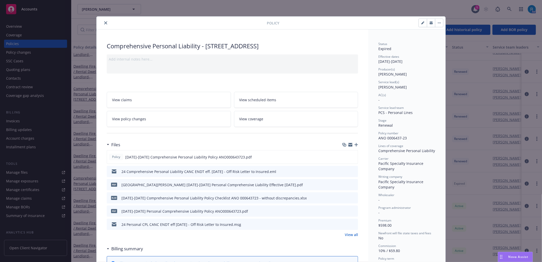
scroll to position [15, 0]
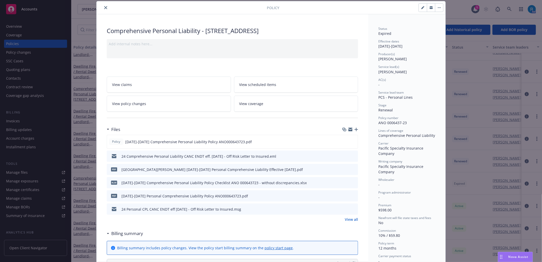
click at [344, 169] on button "download file" at bounding box center [344, 168] width 5 height 5
click at [104, 6] on icon "close" at bounding box center [105, 7] width 3 height 3
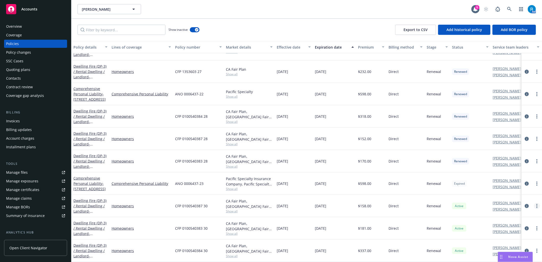
click at [533, 203] on link "more" at bounding box center [536, 206] width 6 height 6
click at [536, 204] on icon "more" at bounding box center [536, 206] width 1 height 4
click at [502, 146] on link "End policy" at bounding box center [505, 149] width 60 height 10
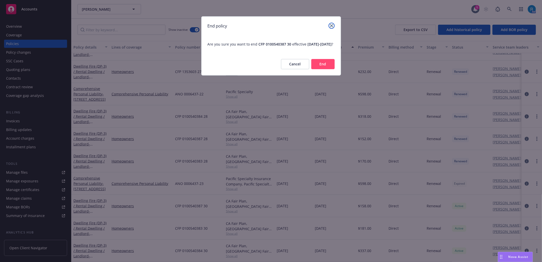
click at [330, 26] on icon "close" at bounding box center [331, 25] width 3 height 3
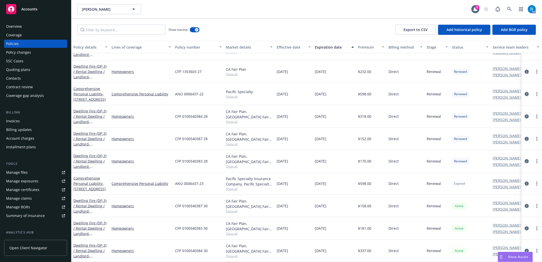
click at [534, 180] on div at bounding box center [531, 183] width 16 height 6
click at [536, 183] on circle "more" at bounding box center [536, 183] width 1 height 1
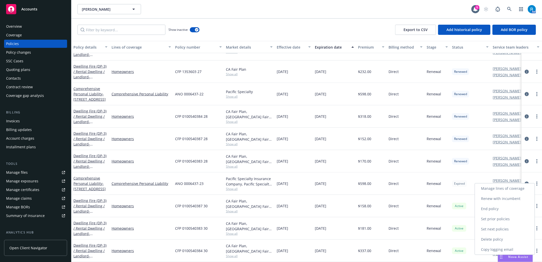
click at [505, 209] on link "End policy" at bounding box center [505, 208] width 60 height 10
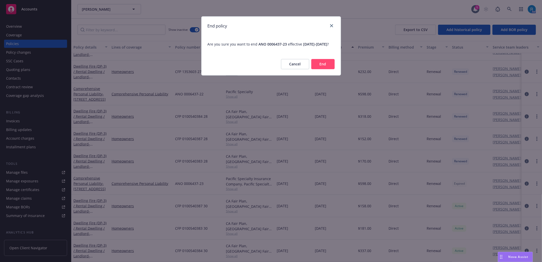
click at [323, 69] on button "End" at bounding box center [322, 64] width 23 height 10
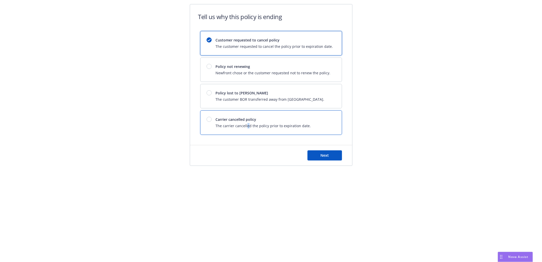
click at [247, 124] on span "The carrier cancelled the policy prior to expiration date." at bounding box center [263, 125] width 95 height 5
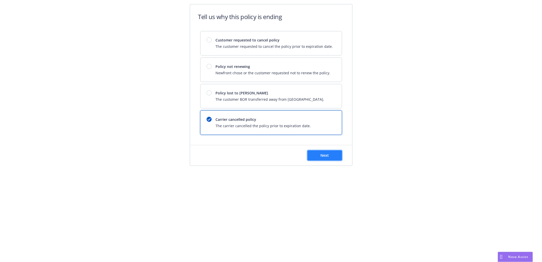
click at [321, 157] on span "Next" at bounding box center [324, 155] width 8 height 5
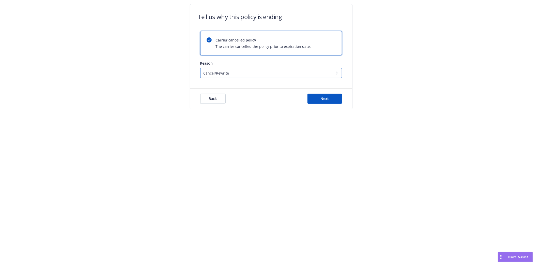
click at [228, 73] on select "Cancel/Rewrite Lost carrier appointment Compliance/Non-payment Lost on BOR" at bounding box center [271, 73] width 142 height 10
select select "Compliance/Non-payment"
click at [200, 68] on select "Cancel/Rewrite Lost carrier appointment Compliance/Non-payment Lost on BOR" at bounding box center [271, 73] width 142 height 10
click at [324, 100] on span "Next" at bounding box center [324, 98] width 8 height 5
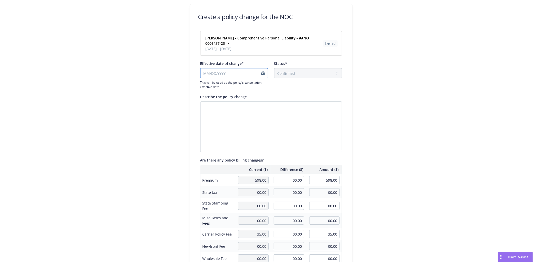
click at [246, 69] on input "Effective date of change*" at bounding box center [234, 73] width 68 height 10
select select "August"
select select "2025"
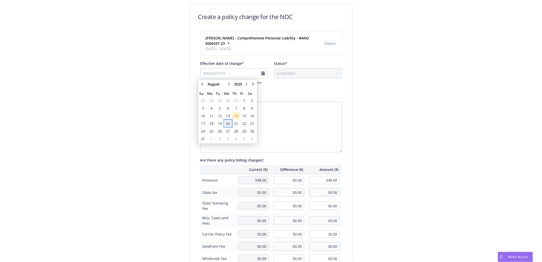
click at [227, 123] on span "20" at bounding box center [228, 123] width 4 height 5
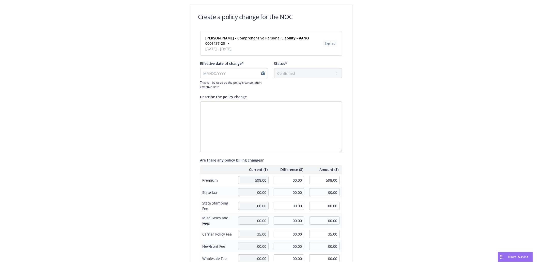
type input "[DATE]"
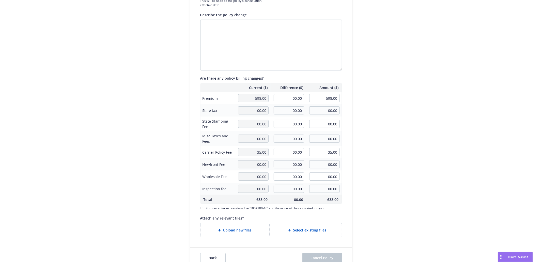
scroll to position [93, 0]
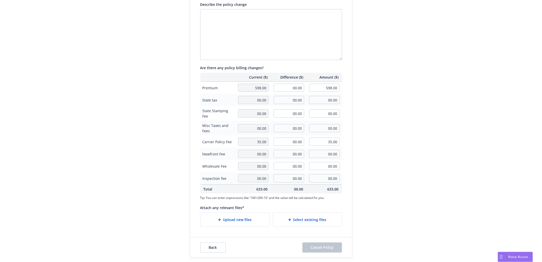
click at [241, 221] on span "Upload new files" at bounding box center [237, 219] width 29 height 5
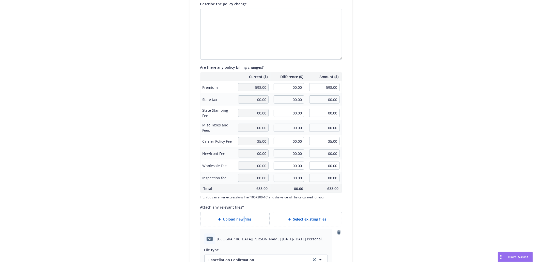
scroll to position [182, 0]
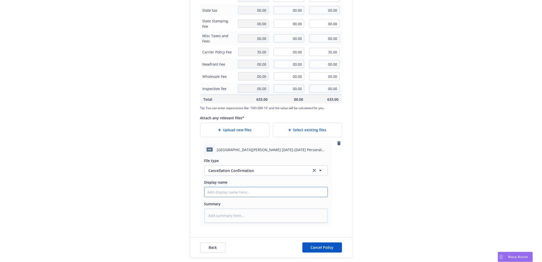
drag, startPoint x: 232, startPoint y: 192, endPoint x: 244, endPoint y: 199, distance: 13.9
click at [232, 192] on input "Display name" at bounding box center [265, 192] width 123 height 10
paste input "[GEOGRAPHIC_DATA][PERSON_NAME] [DATE]-[DATE] Personal Comprehensive Liability E…"
type textarea "x"
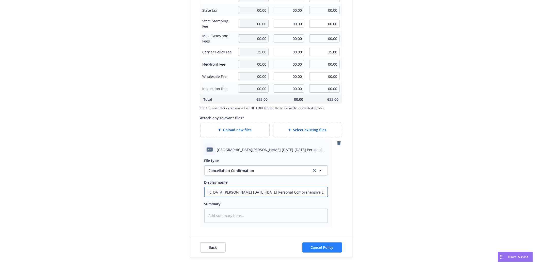
type input "[GEOGRAPHIC_DATA][PERSON_NAME] [DATE]-[DATE] Personal Comprehensive Liability E…"
click at [314, 247] on span "Cancel Policy" at bounding box center [322, 247] width 23 height 5
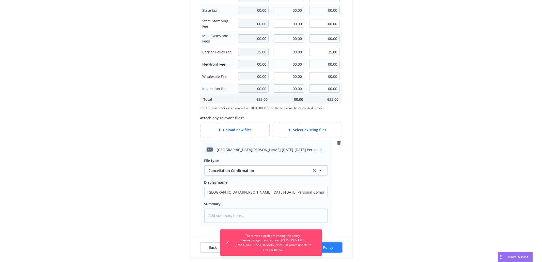
click at [326, 248] on span "Cancel Policy" at bounding box center [322, 247] width 23 height 5
type textarea "x"
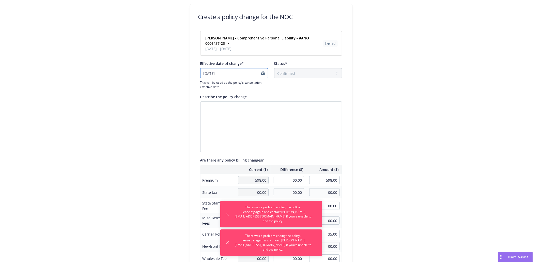
select select "August"
select select "2025"
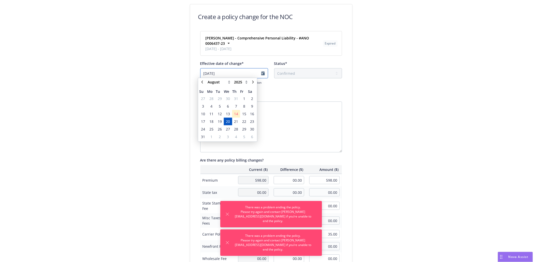
click at [258, 72] on input "[DATE]" at bounding box center [234, 73] width 68 height 10
click at [200, 83] on link "chevronLeft" at bounding box center [202, 84] width 6 height 6
type textarea "x"
select select "July"
click at [205, 123] on span "20" at bounding box center [203, 123] width 7 height 6
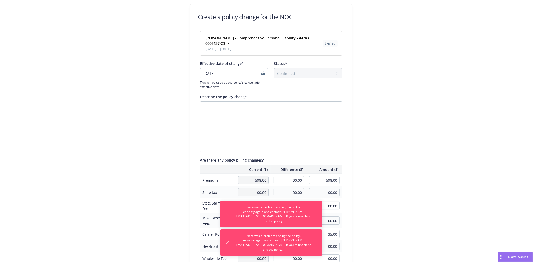
type input "[DATE]"
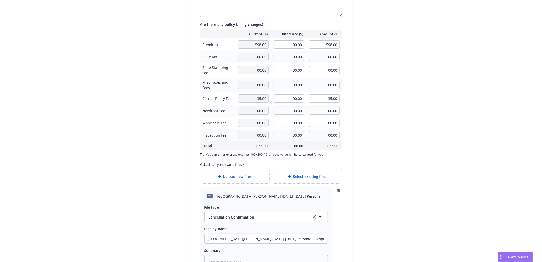
scroll to position [182, 0]
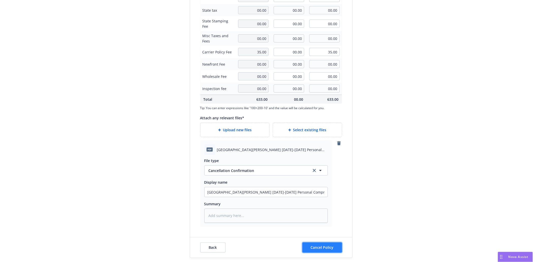
click at [323, 244] on button "Cancel Policy" at bounding box center [322, 247] width 40 height 10
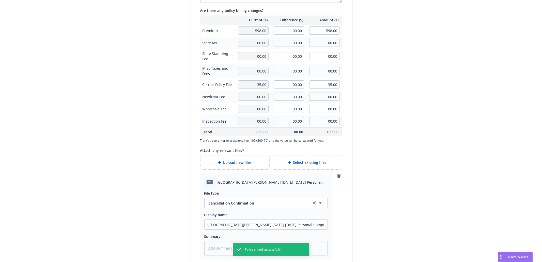
type textarea "x"
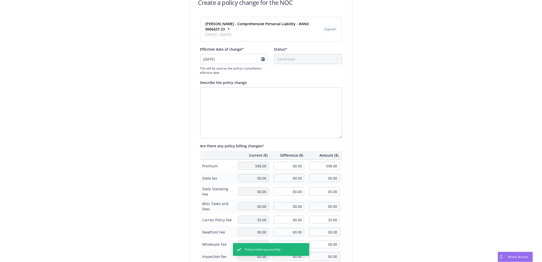
scroll to position [13, 0]
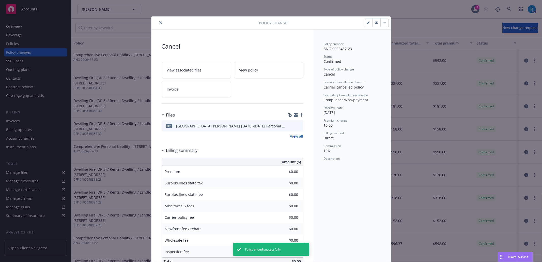
click at [159, 23] on icon "close" at bounding box center [160, 22] width 3 height 3
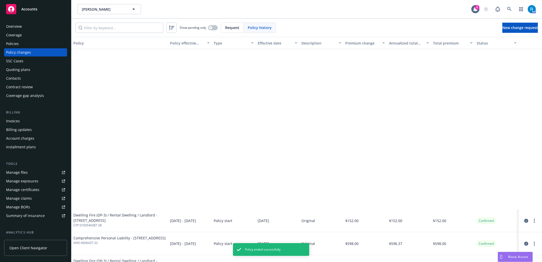
scroll to position [203, 0]
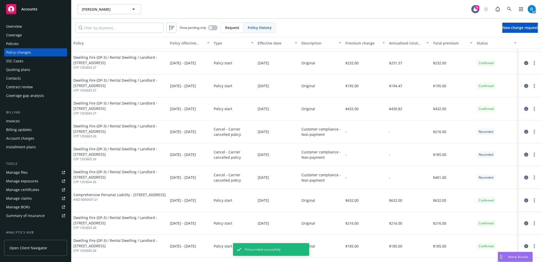
click at [22, 60] on div "SSC Cases" at bounding box center [14, 61] width 17 height 8
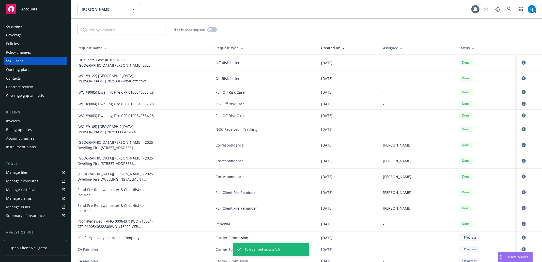
click at [21, 42] on div "Policies" at bounding box center [35, 44] width 59 height 8
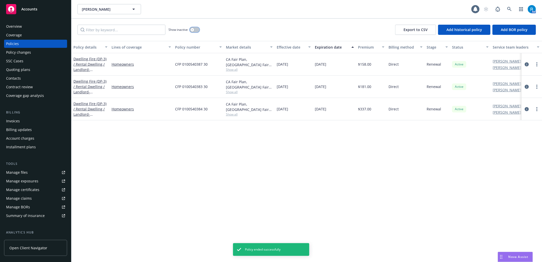
click at [197, 31] on button "button" at bounding box center [195, 29] width 10 height 5
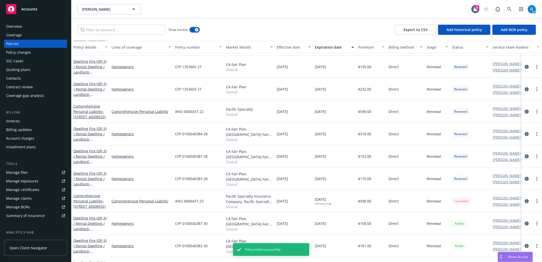
scroll to position [366, 0]
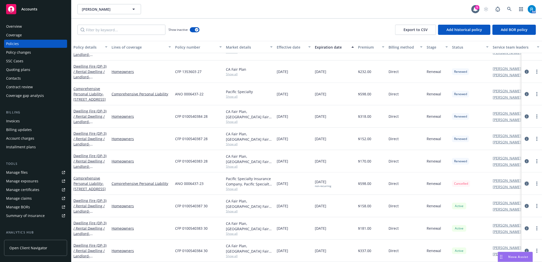
click at [524, 181] on icon "circleInformation" at bounding box center [526, 183] width 4 height 4
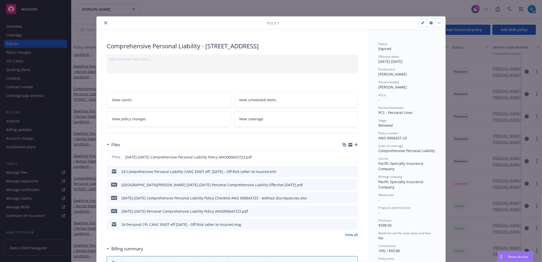
scroll to position [15, 0]
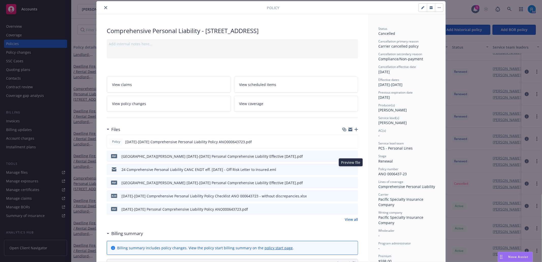
click at [352, 169] on icon "preview file" at bounding box center [353, 169] width 5 height 4
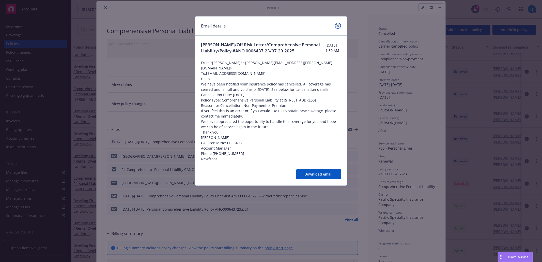
click at [336, 24] on link "close" at bounding box center [338, 26] width 6 height 6
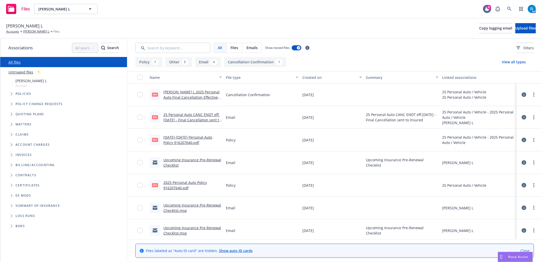
click at [184, 97] on link "[PERSON_NAME] L 2025 Personal Auto Final Cancellation Effective [DATE].pdf.pdf" at bounding box center [191, 96] width 56 height 15
